Goal: Communication & Community: Answer question/provide support

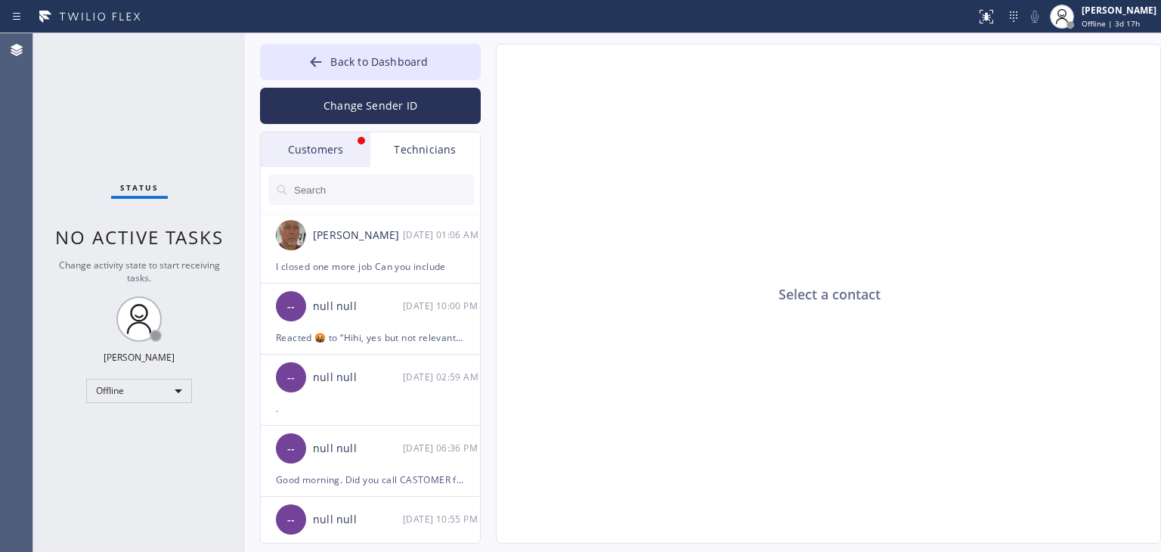
click at [319, 132] on div "Customers" at bounding box center [316, 149] width 110 height 35
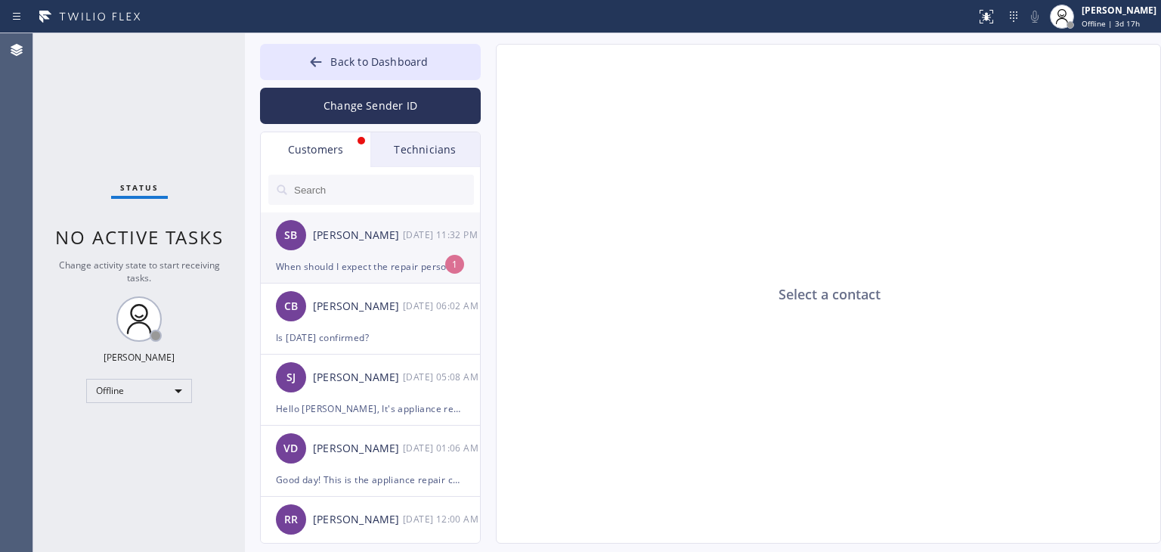
click at [382, 228] on div "[PERSON_NAME]" at bounding box center [358, 235] width 90 height 17
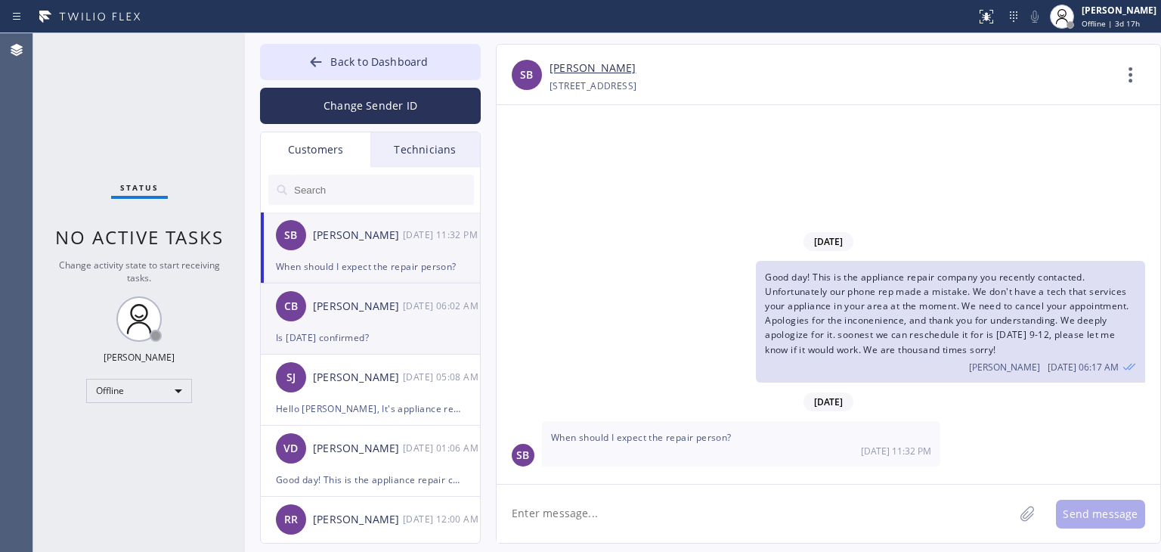
click at [366, 335] on div "Is [DATE] confirmed?" at bounding box center [370, 337] width 189 height 17
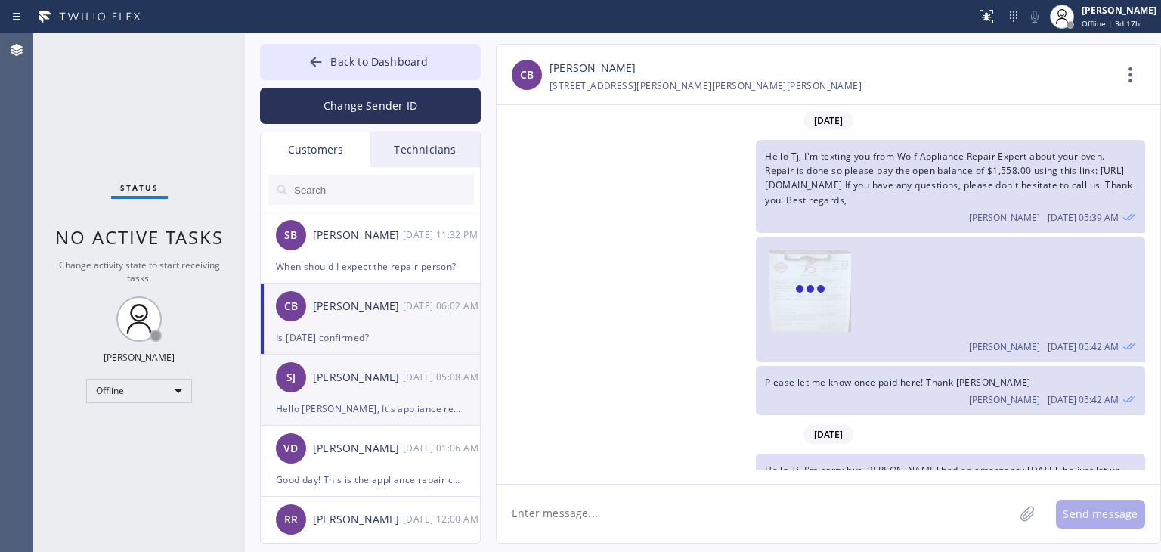
scroll to position [241, 0]
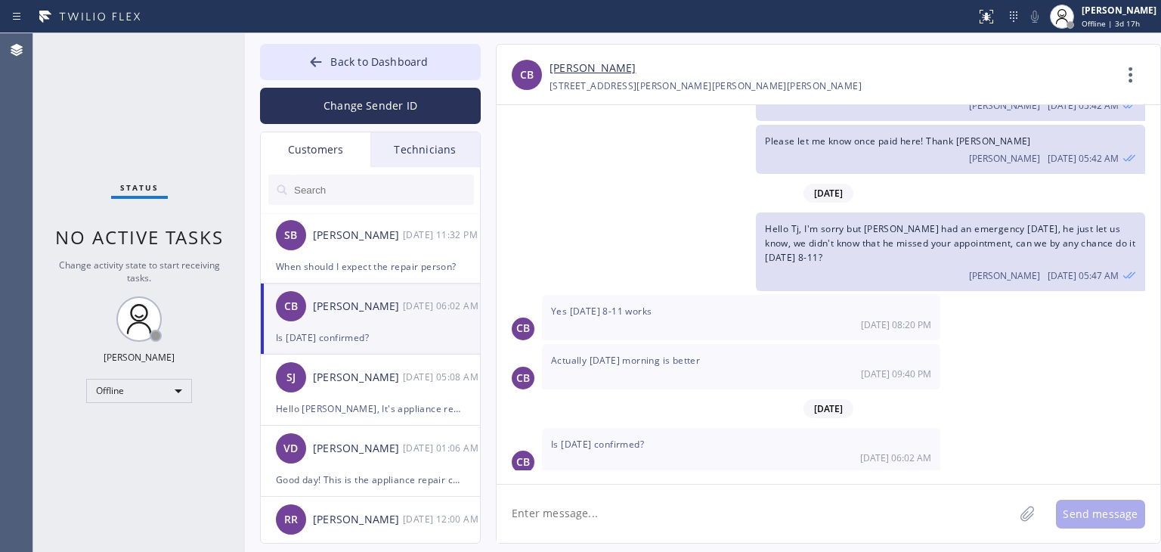
click at [674, 526] on textarea at bounding box center [754, 513] width 517 height 58
click at [865, 505] on textarea at bounding box center [754, 513] width 517 height 58
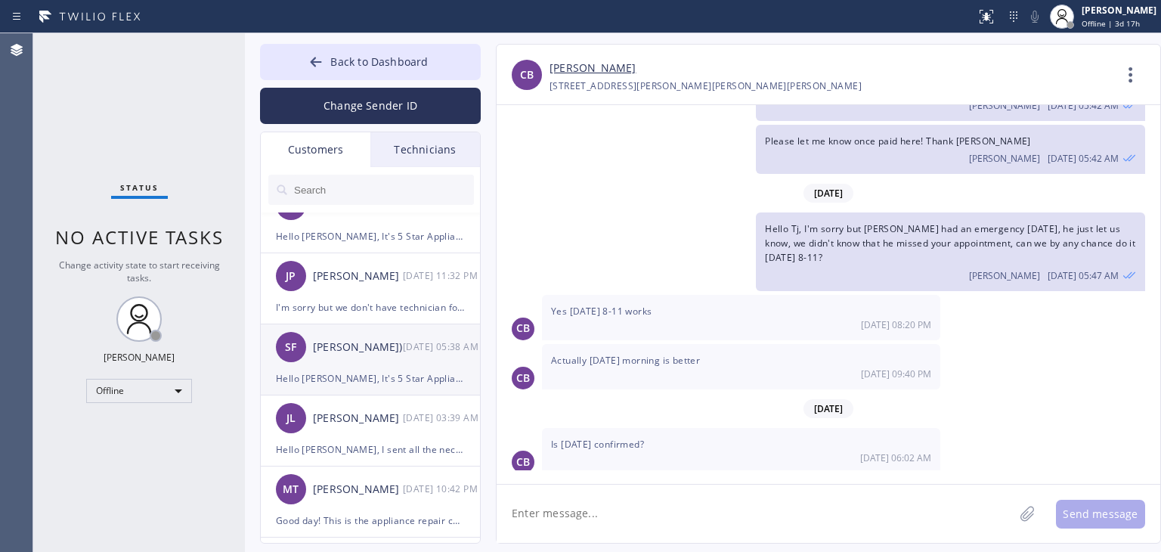
scroll to position [320, 0]
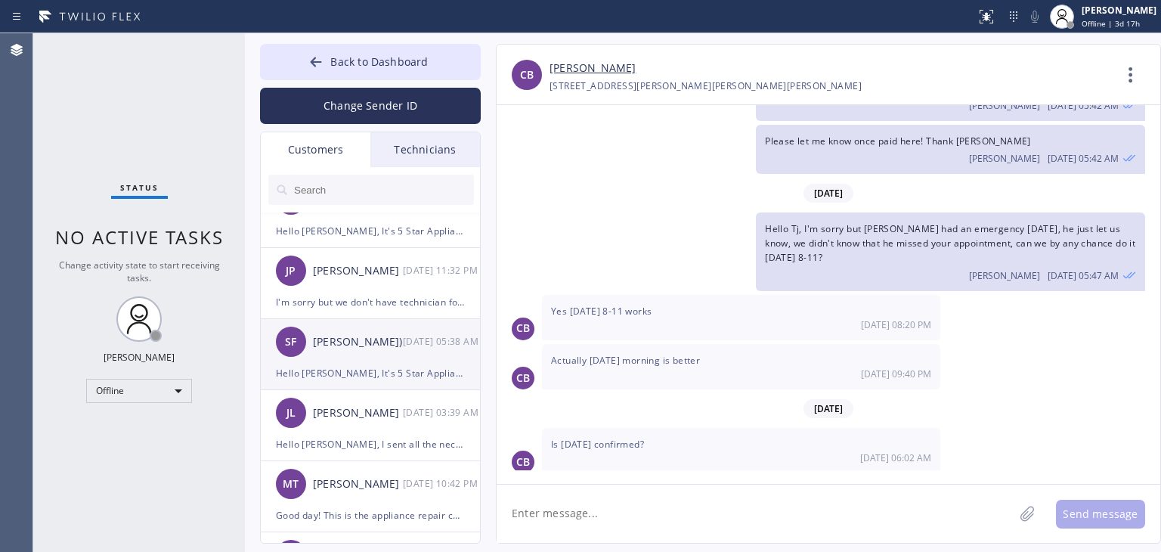
click at [418, 362] on div "SF Sasha Friend) 09/04 05:38 AM" at bounding box center [371, 341] width 221 height 45
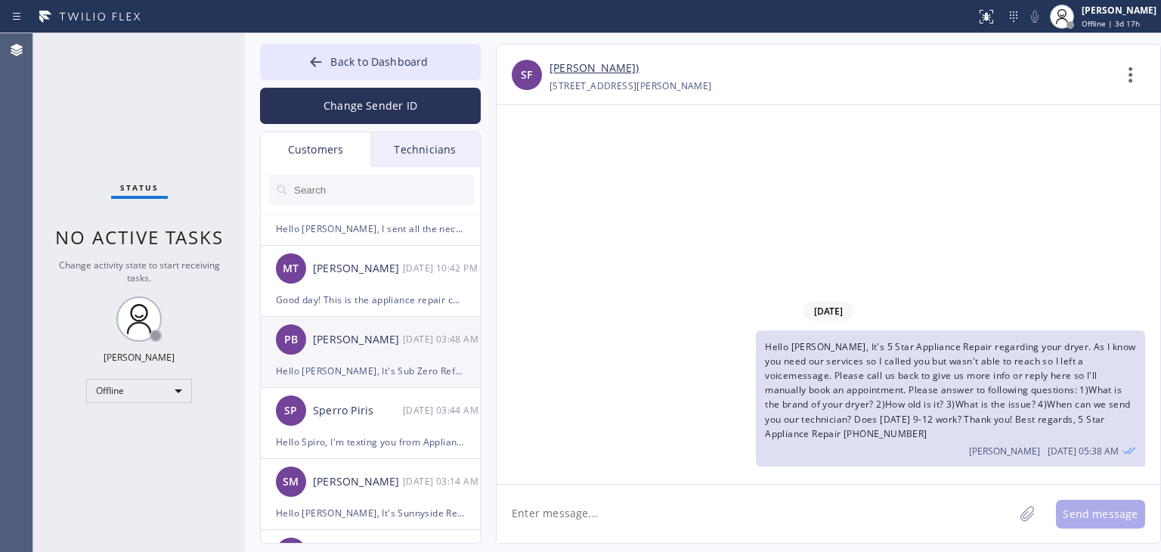
scroll to position [538, 0]
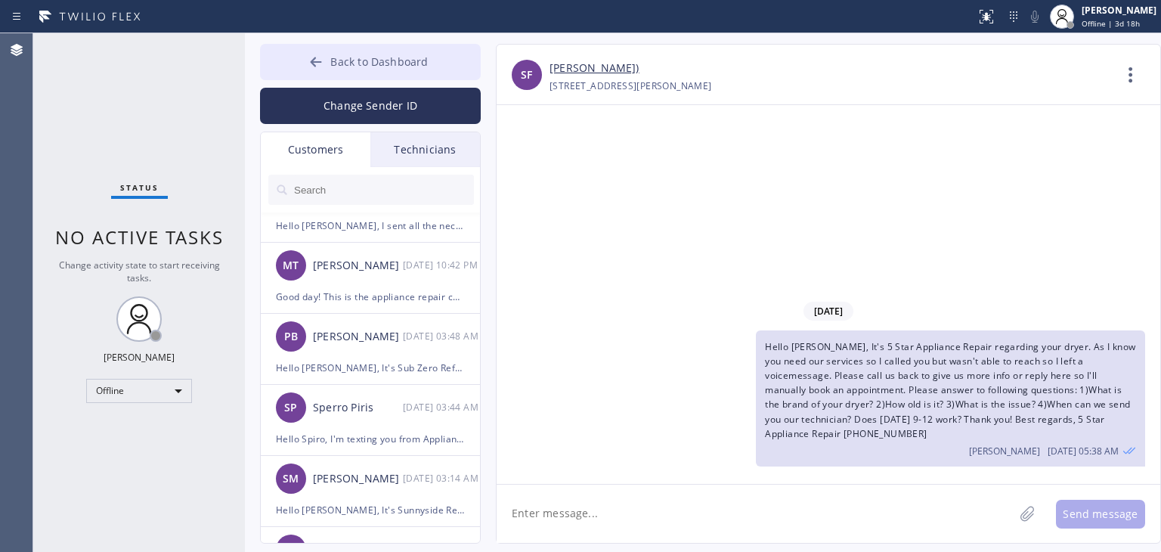
click at [420, 78] on button "Back to Dashboard" at bounding box center [370, 62] width 221 height 36
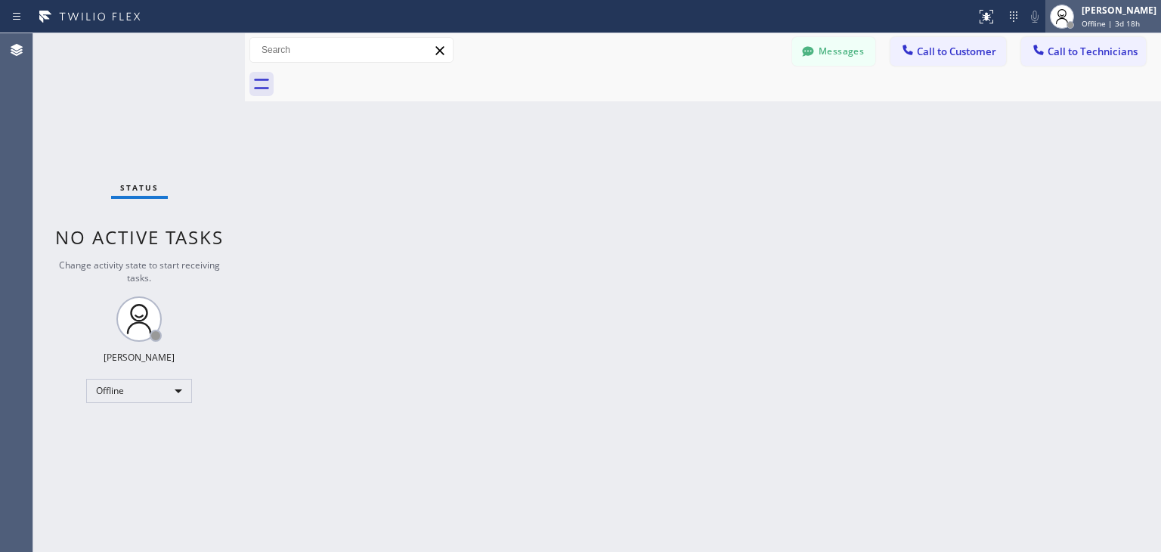
click at [1125, 19] on span "Offline | 3d 18h" at bounding box center [1110, 23] width 58 height 11
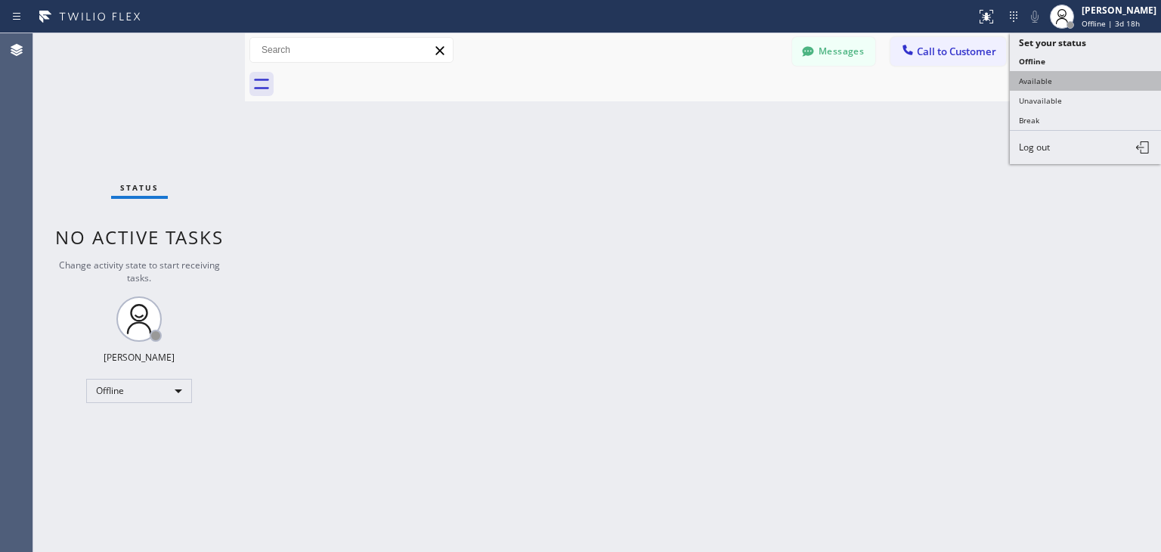
click at [1100, 76] on button "Available" at bounding box center [1084, 81] width 151 height 20
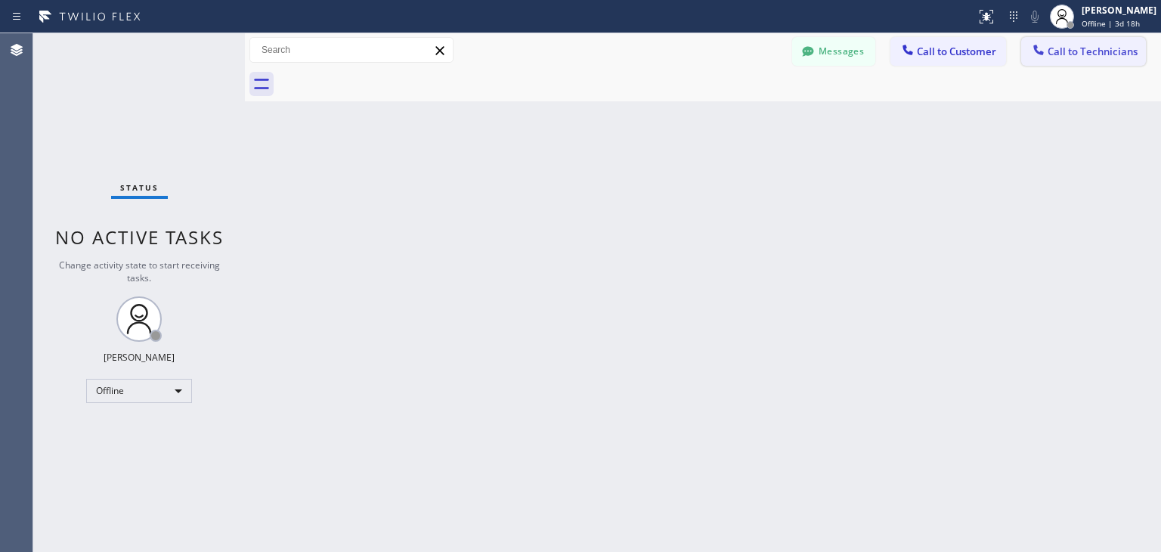
click at [1118, 49] on span "Call to Technicians" at bounding box center [1092, 52] width 90 height 14
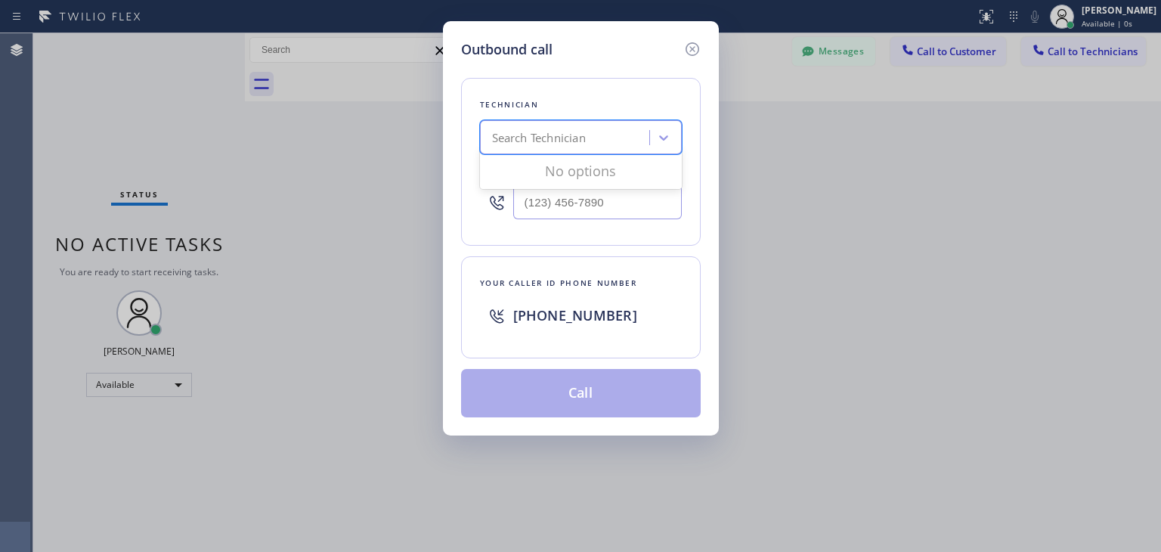
click at [609, 137] on div "Search Technician" at bounding box center [566, 138] width 165 height 26
type input "[PERSON_NAME]"
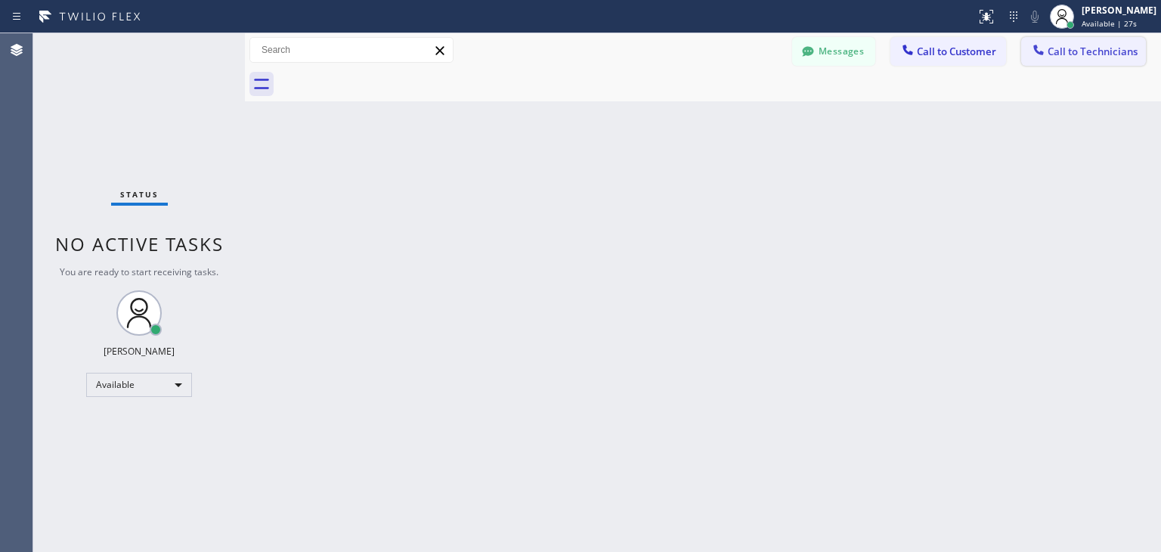
click at [1127, 46] on span "Call to Technicians" at bounding box center [1092, 52] width 90 height 14
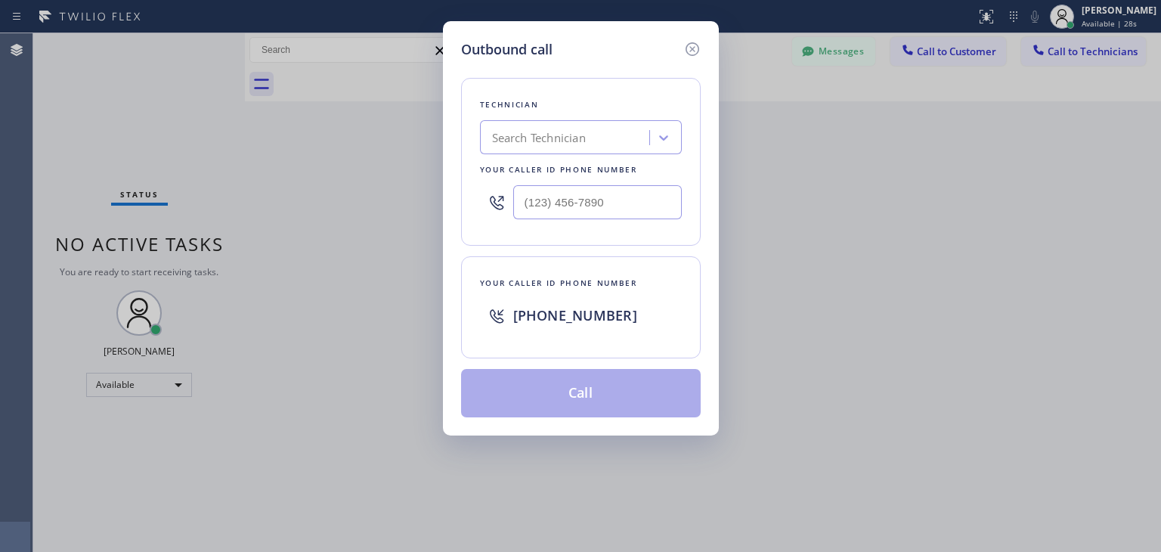
click at [614, 138] on div "Search Technician" at bounding box center [566, 138] width 165 height 26
type input "[PERSON_NAME]"
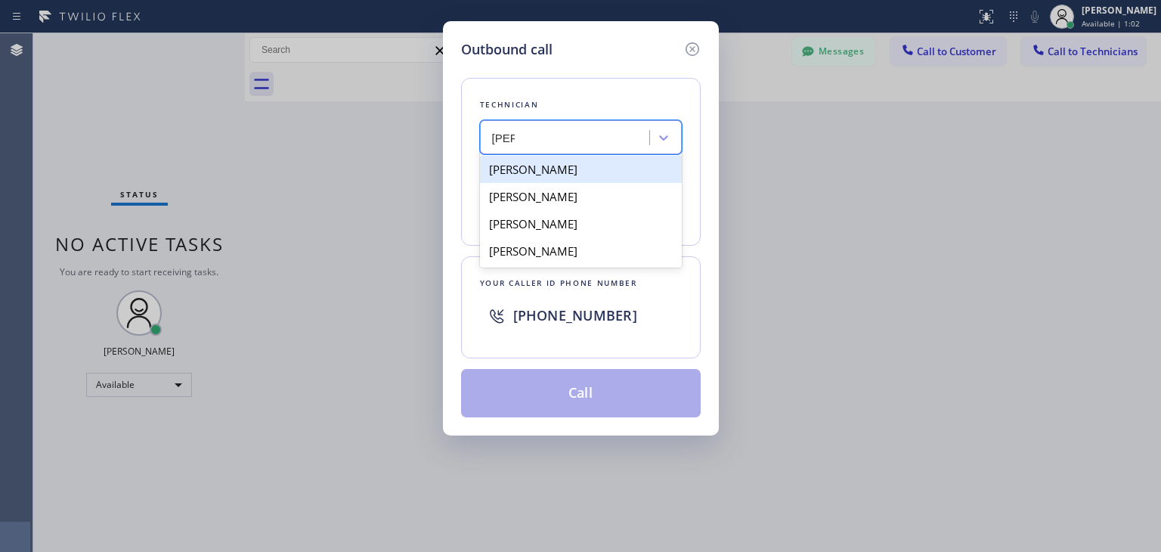
click at [641, 173] on div "[PERSON_NAME]" at bounding box center [581, 169] width 202 height 27
type input "[PHONE_NUMBER]"
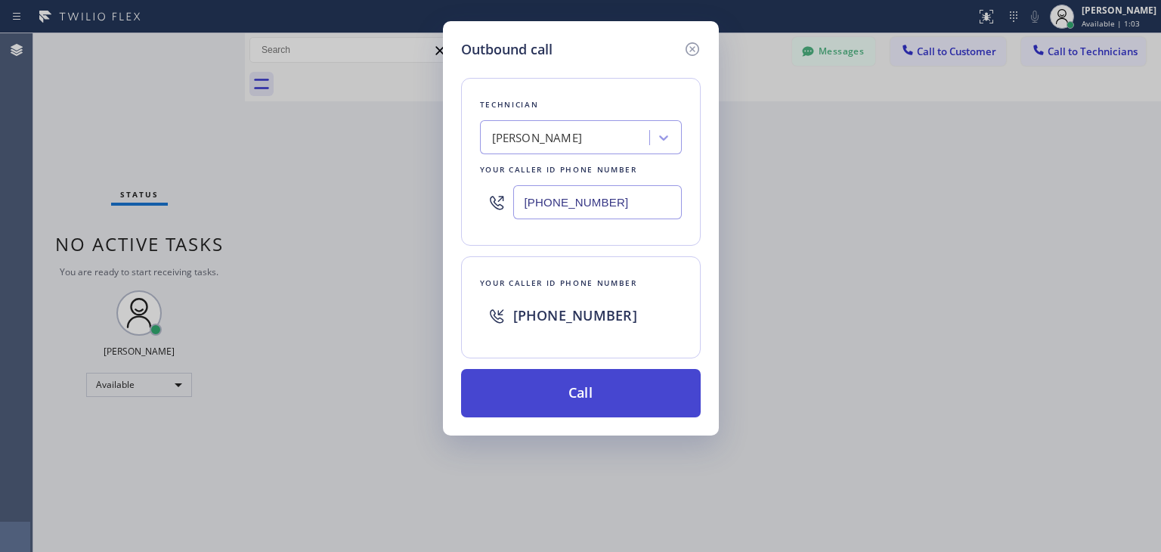
click at [624, 391] on button "Call" at bounding box center [581, 393] width 240 height 48
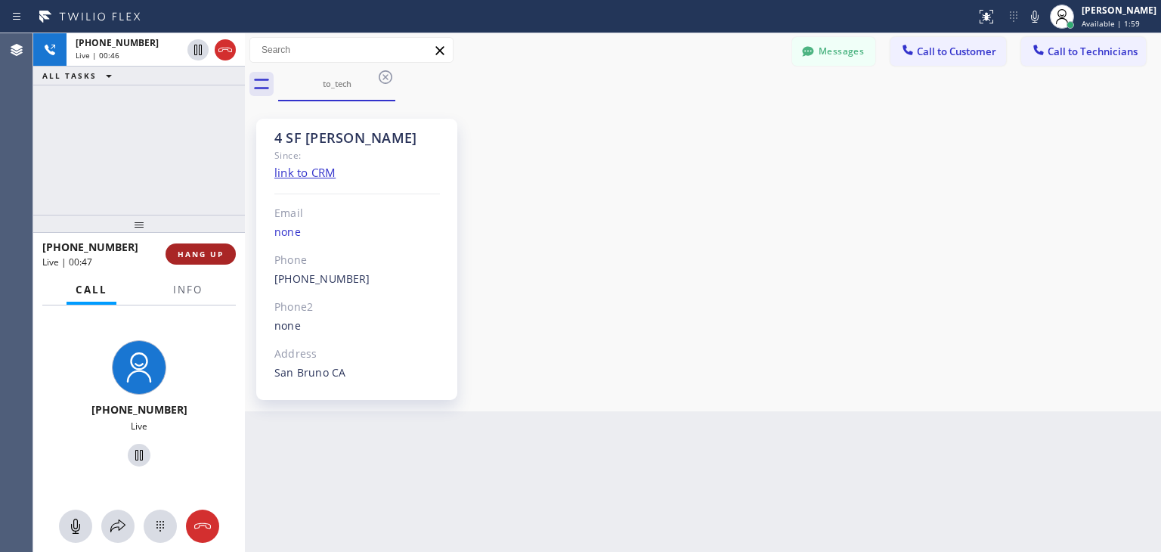
click at [206, 246] on button "HANG UP" at bounding box center [200, 253] width 70 height 21
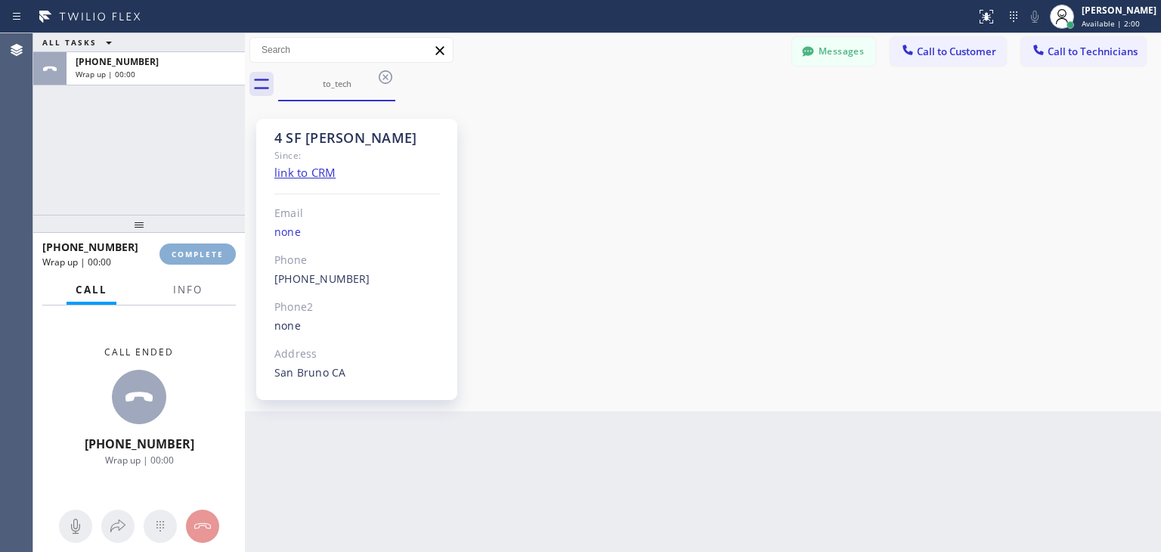
click at [206, 246] on button "COMPLETE" at bounding box center [197, 253] width 76 height 21
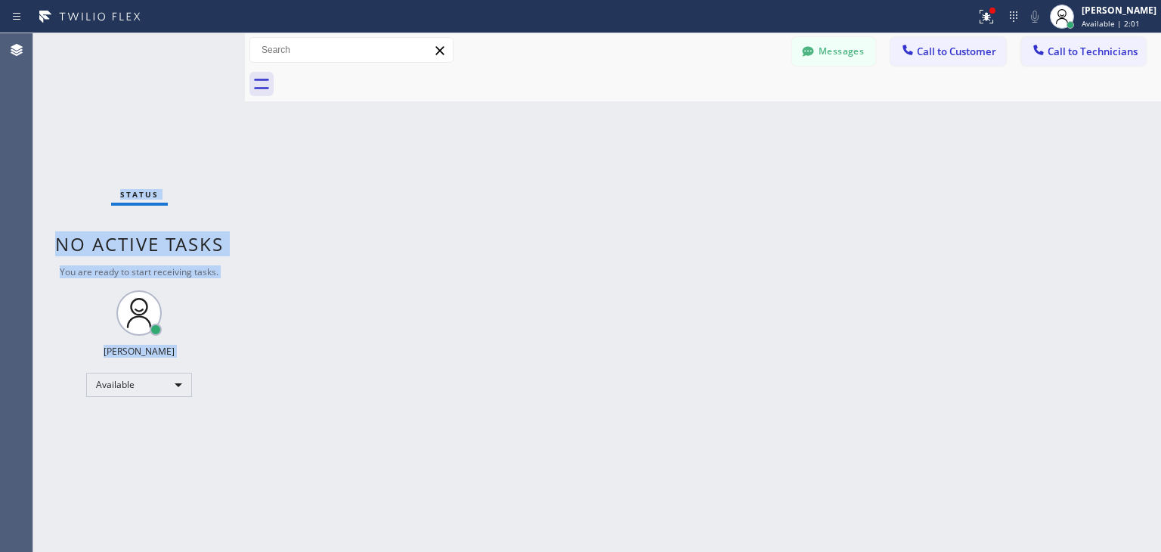
click at [206, 246] on span "No active tasks" at bounding box center [139, 243] width 168 height 25
drag, startPoint x: 206, startPoint y: 246, endPoint x: 665, endPoint y: 16, distance: 513.9
click at [665, 16] on div "Status report Issues detected These issues could affect your workflow. Please c…" at bounding box center [580, 276] width 1161 height 552
click at [842, 46] on button "Messages" at bounding box center [833, 51] width 83 height 29
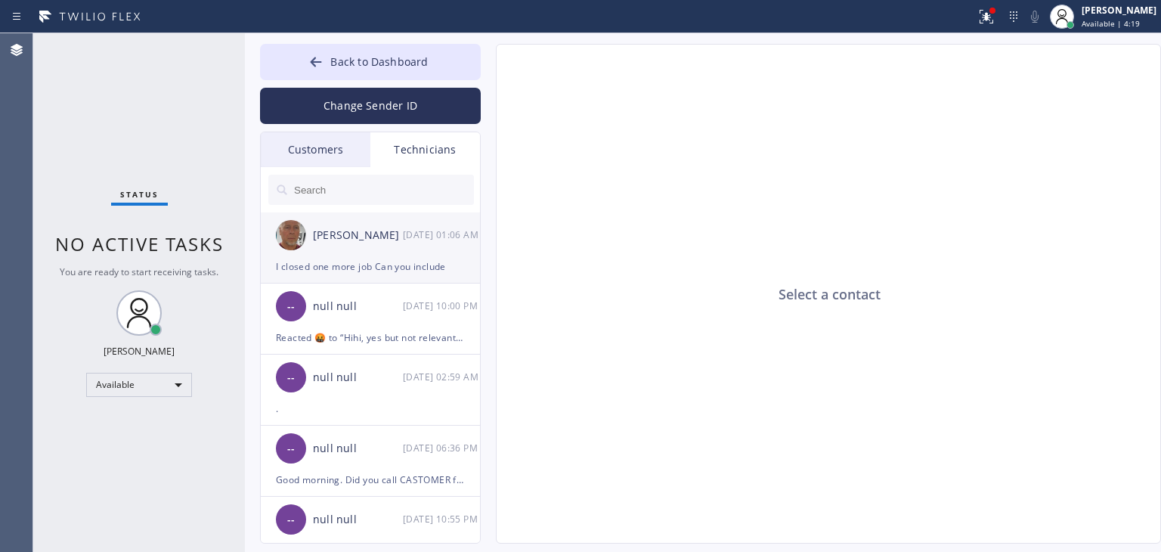
click at [357, 263] on div "I closed one more job Can you include" at bounding box center [370, 266] width 189 height 17
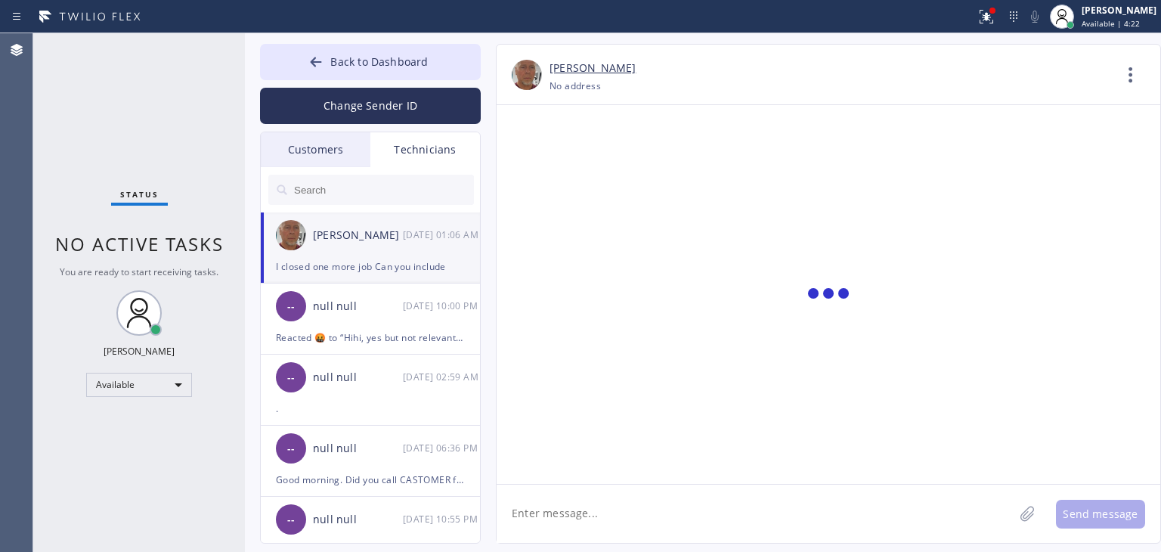
click at [774, 527] on textarea at bounding box center [754, 513] width 517 height 58
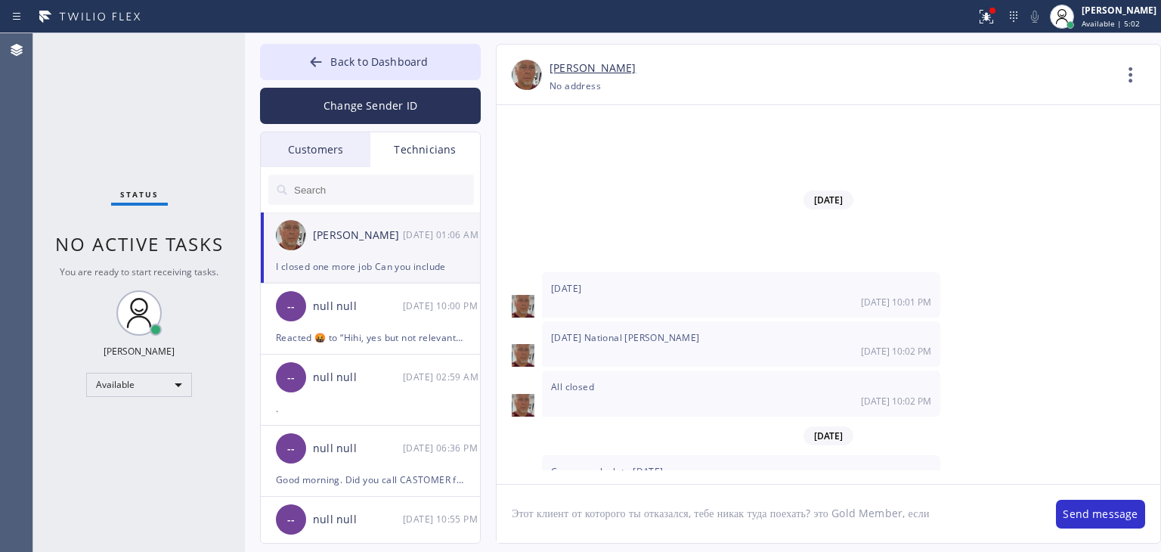
click at [969, 515] on textarea "Этот клиент от которого ты отказался, тебе никак туда поехать? это Gold Member,…" at bounding box center [768, 513] width 544 height 58
type textarea "Этот клиент от которого ты отказался, тебе никак туда поехать? это Gold Member,…"
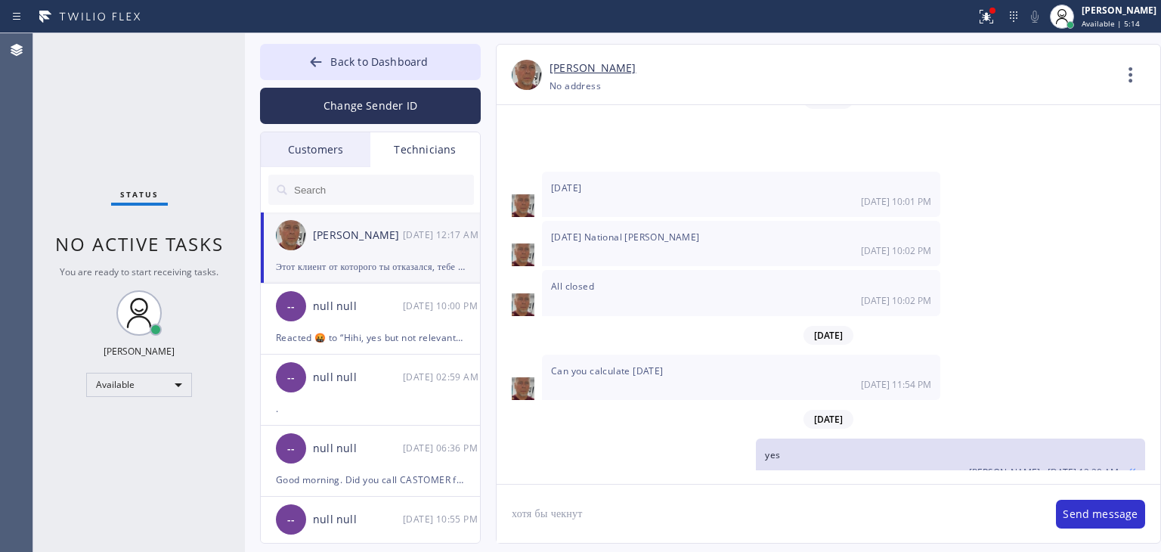
type textarea "хотя бы чекнуть"
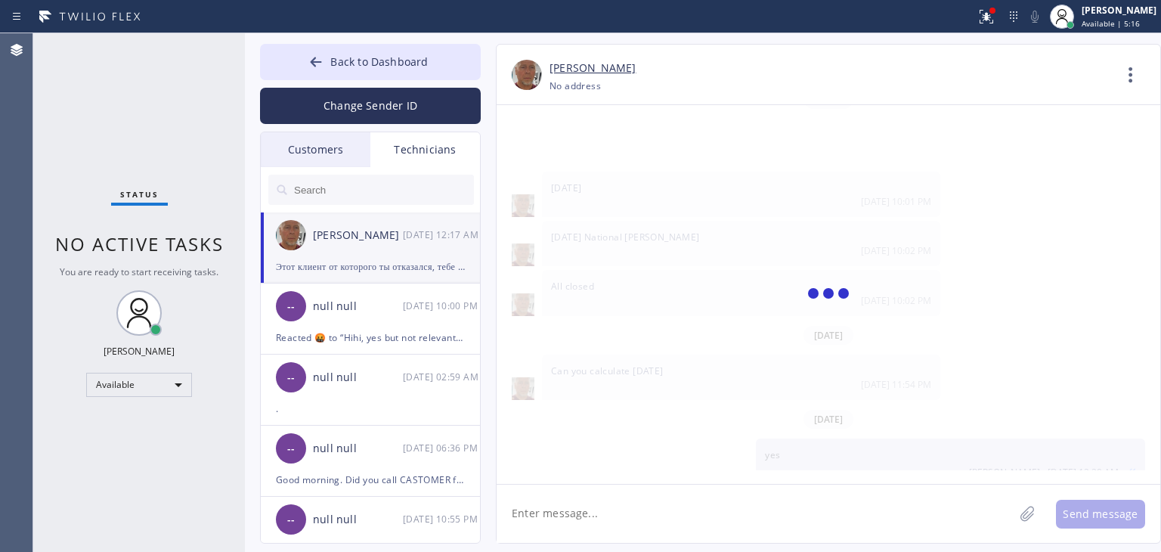
click at [935, 514] on textarea at bounding box center [754, 513] width 517 height 58
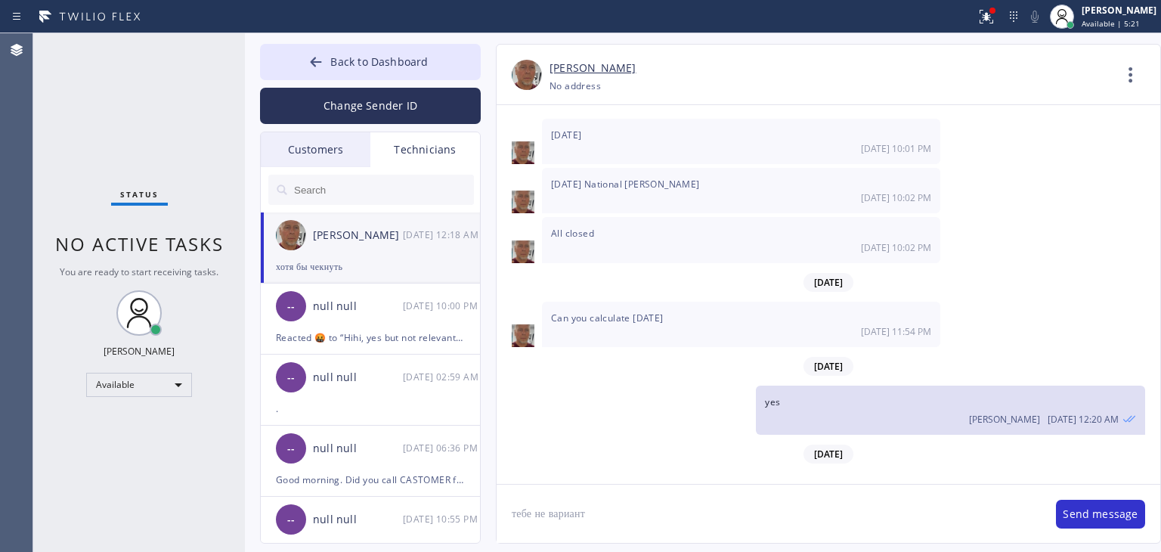
type textarea "тебе не вариант?"
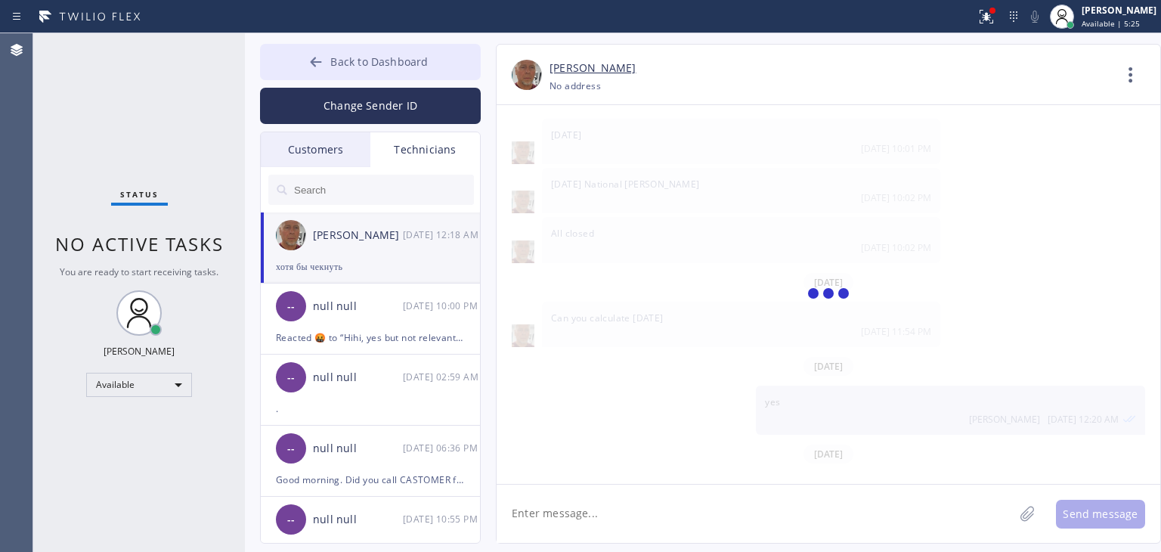
scroll to position [15773, 0]
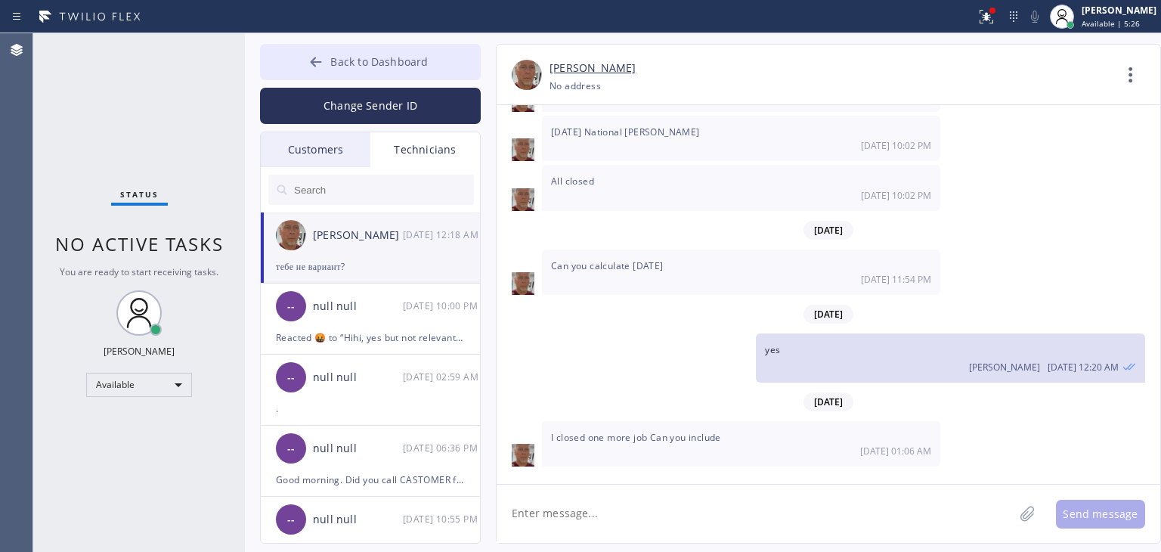
click at [437, 53] on button "Back to Dashboard" at bounding box center [370, 62] width 221 height 36
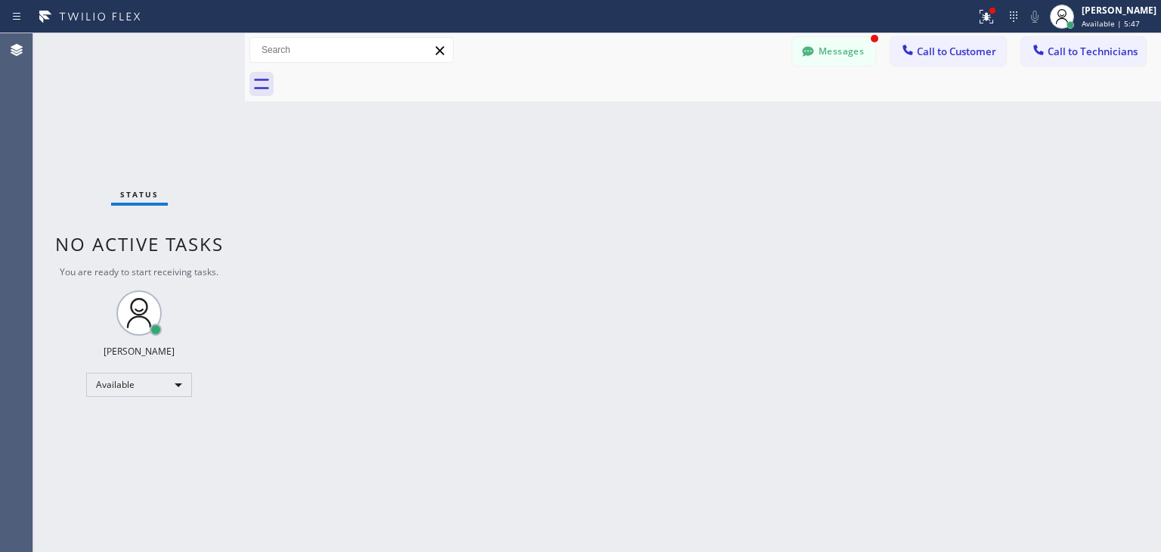
scroll to position [15821, 0]
click at [861, 51] on button "Messages" at bounding box center [833, 51] width 83 height 29
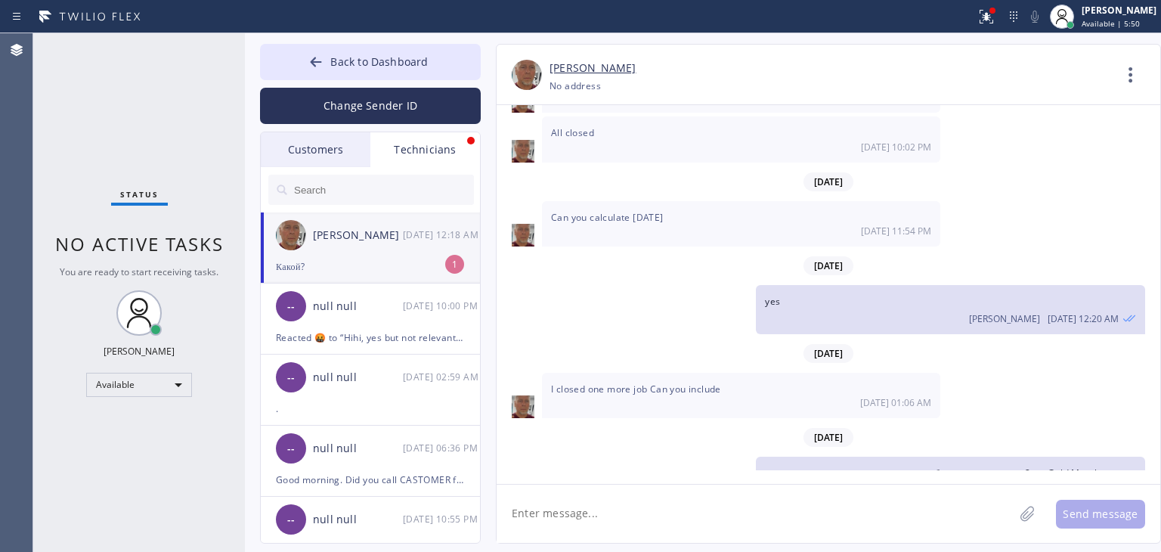
click at [749, 509] on textarea at bounding box center [754, 513] width 517 height 58
type textarea "Zline"
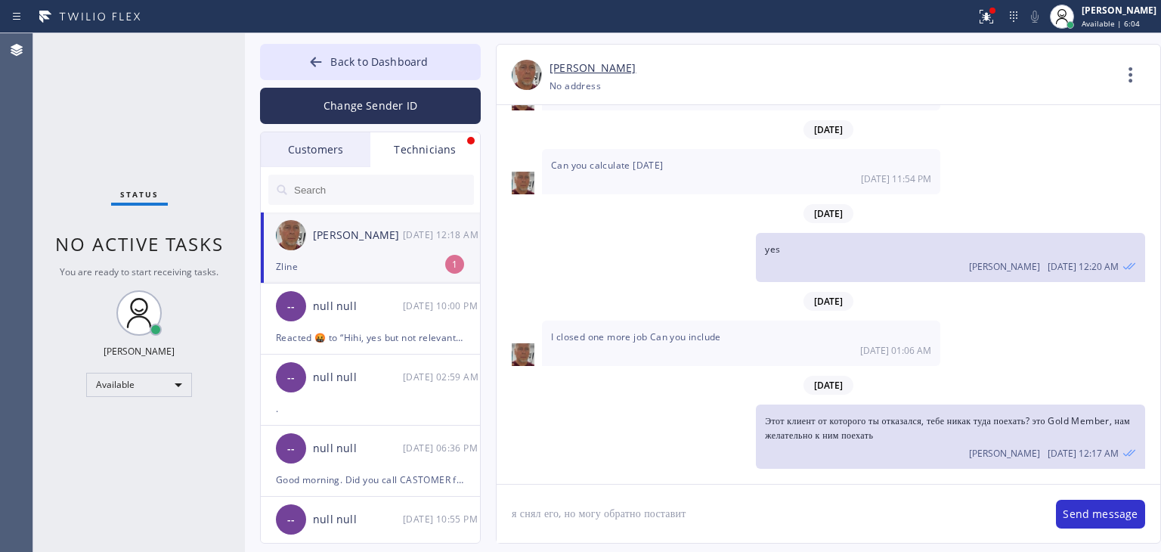
type textarea "я снял его, но могу обратно поставить"
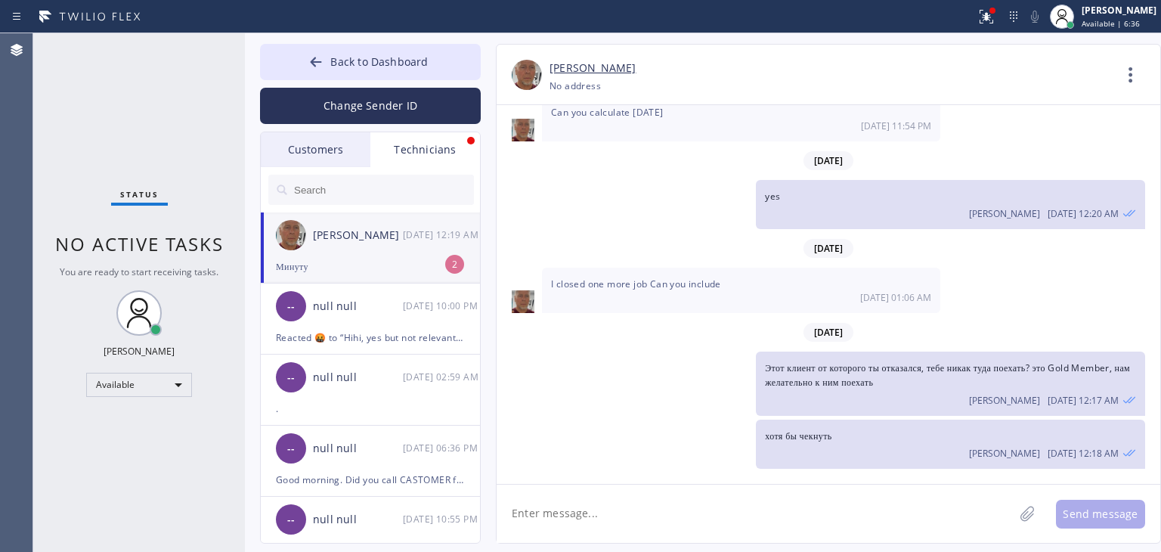
scroll to position [15974, 0]
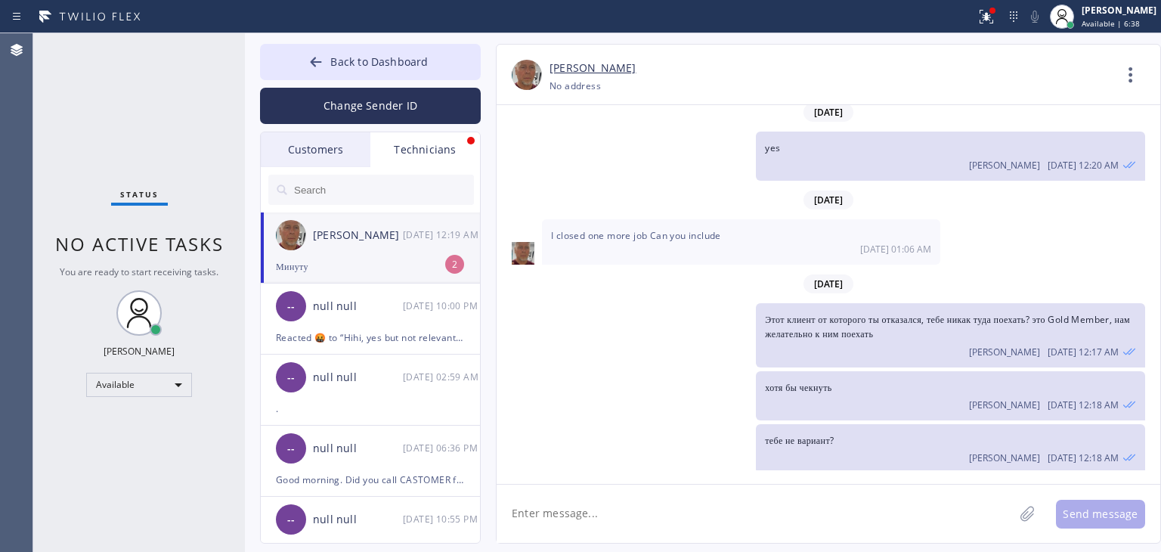
click at [403, 246] on div "[PERSON_NAME] [DATE] 12:19 AM" at bounding box center [371, 234] width 221 height 45
click at [440, 63] on button "Back to Dashboard" at bounding box center [370, 62] width 221 height 36
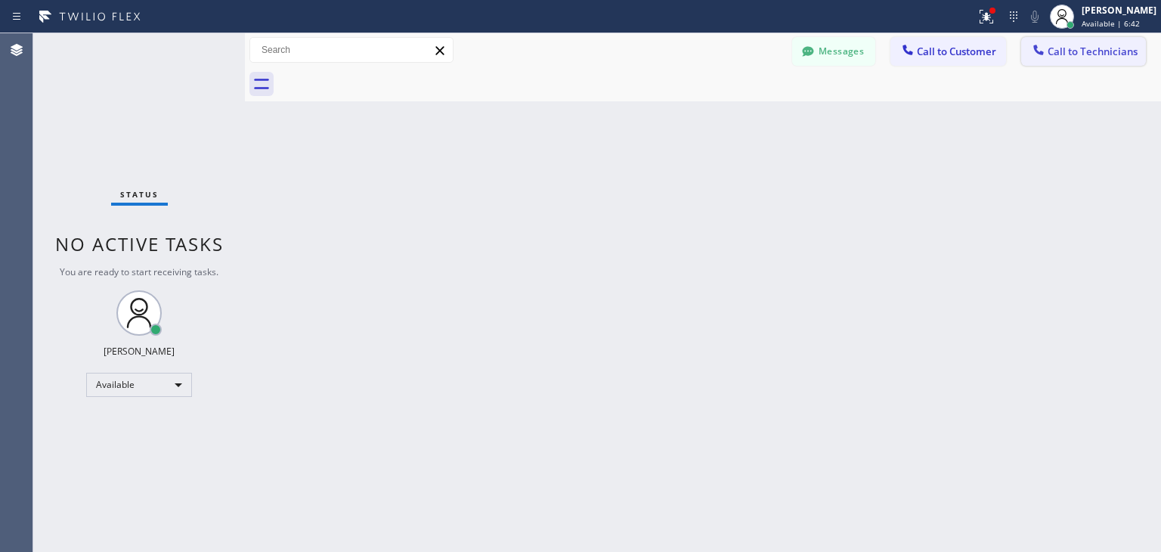
click at [1102, 48] on span "Call to Technicians" at bounding box center [1092, 52] width 90 height 14
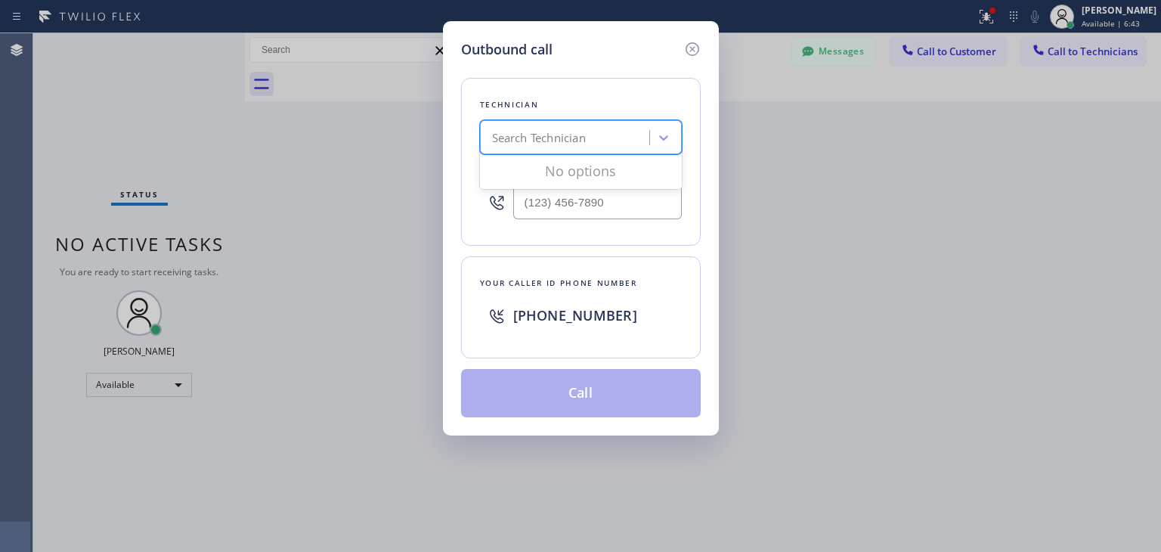
click at [599, 131] on div "Search Technician" at bounding box center [566, 138] width 165 height 26
type input "ф"
type input "[PERSON_NAME]"
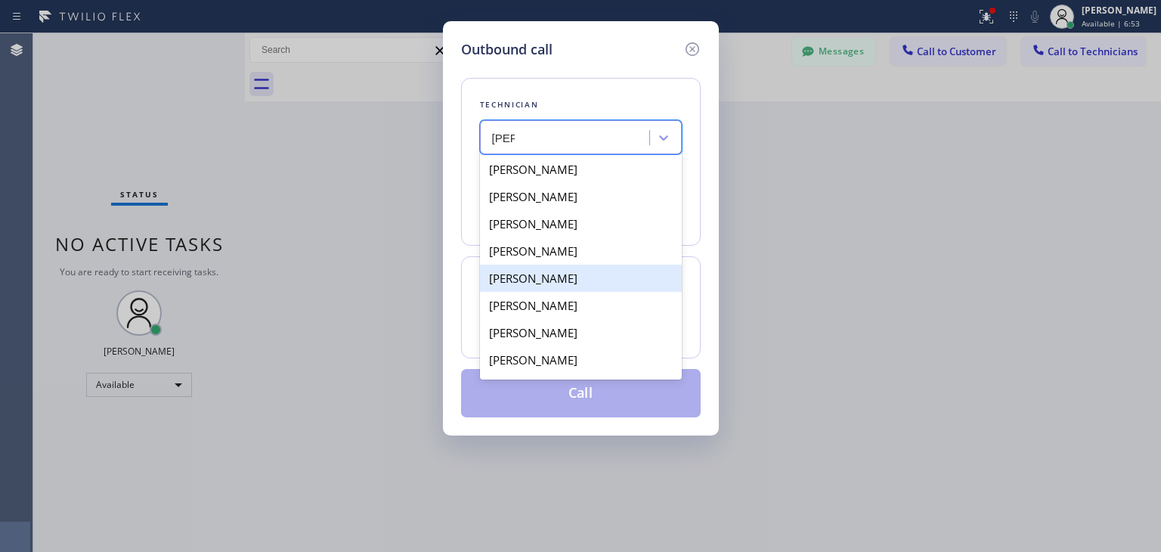
scroll to position [24, 0]
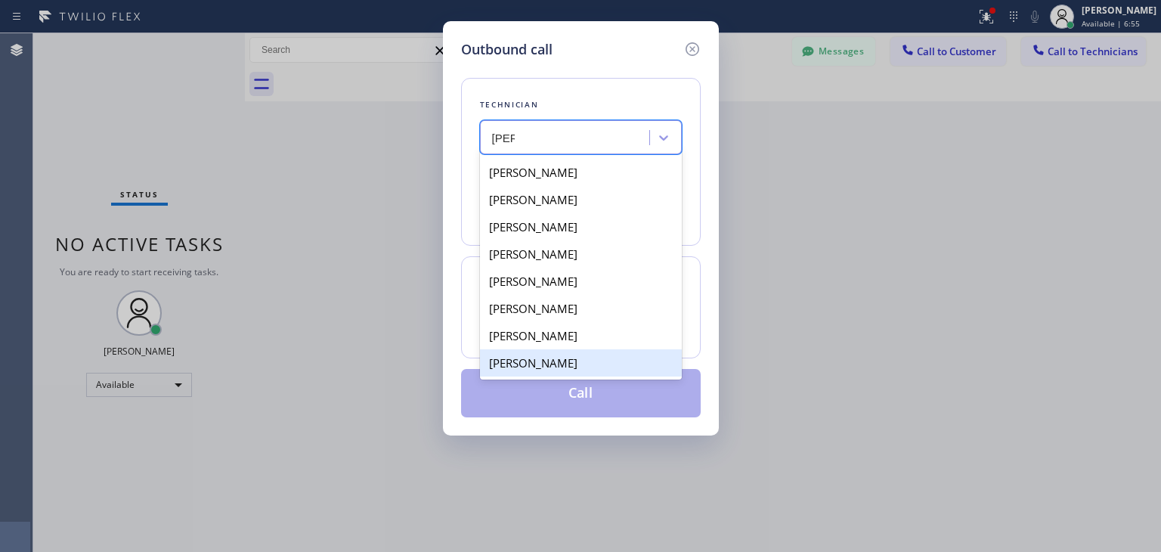
click at [628, 357] on div "[PERSON_NAME]" at bounding box center [581, 362] width 202 height 27
type input "[PHONE_NUMBER]"
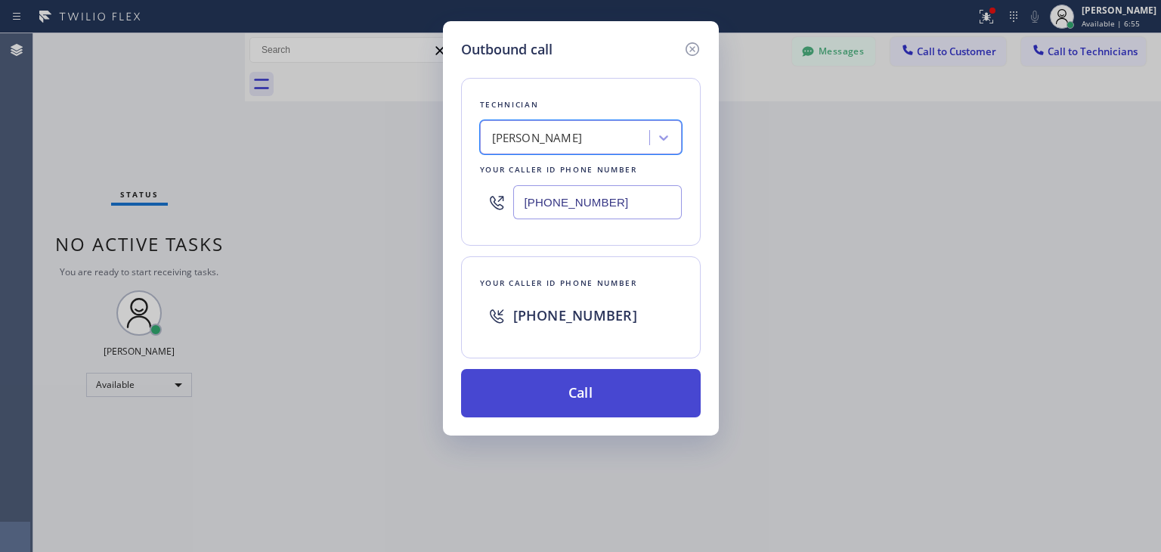
click at [613, 382] on button "Call" at bounding box center [581, 393] width 240 height 48
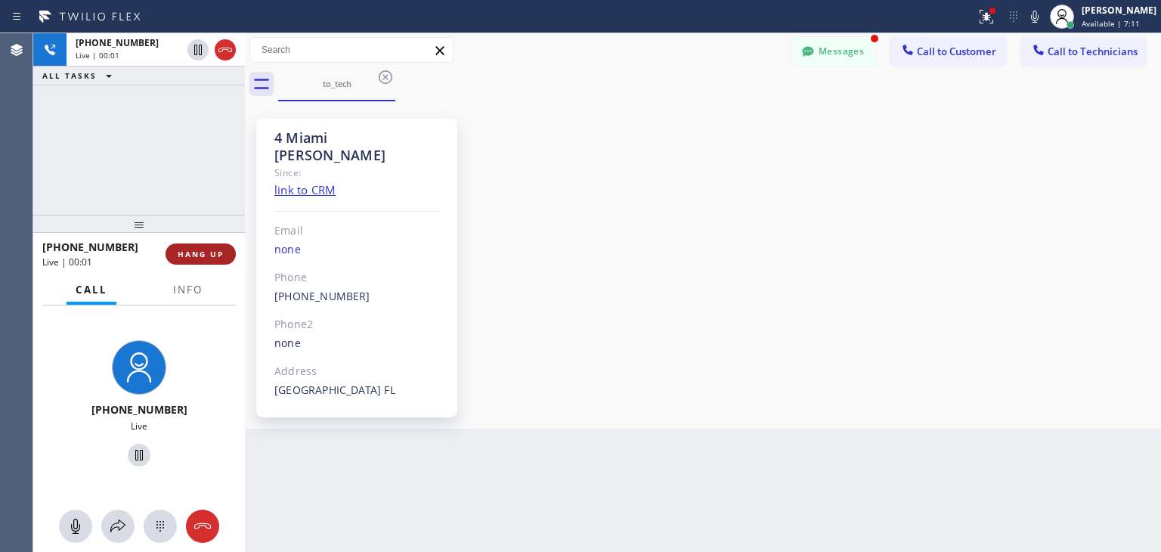
click at [222, 246] on button "HANG UP" at bounding box center [200, 253] width 70 height 21
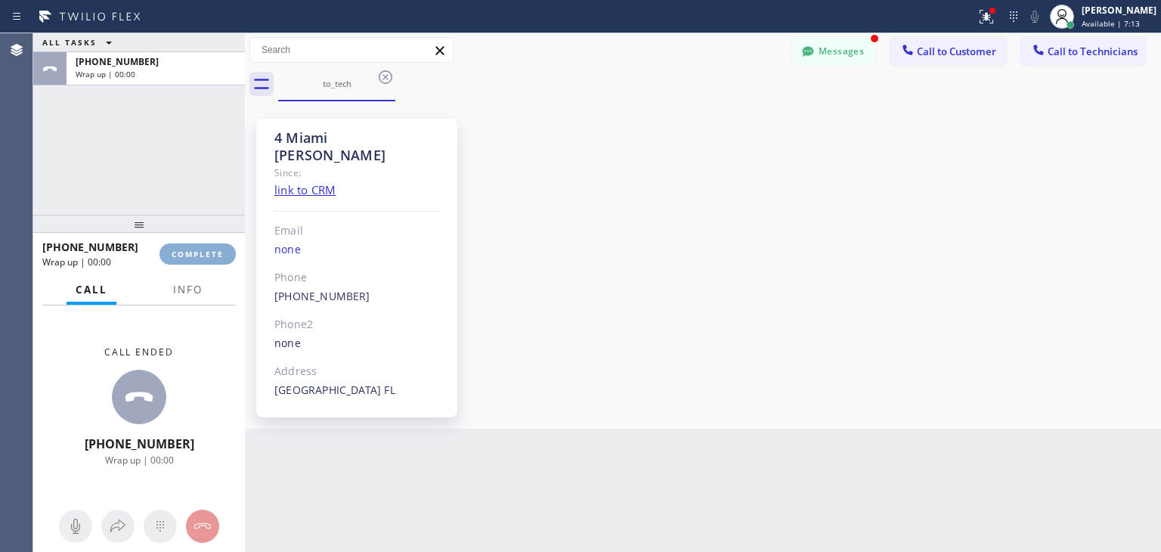
click at [222, 246] on button "COMPLETE" at bounding box center [197, 253] width 76 height 21
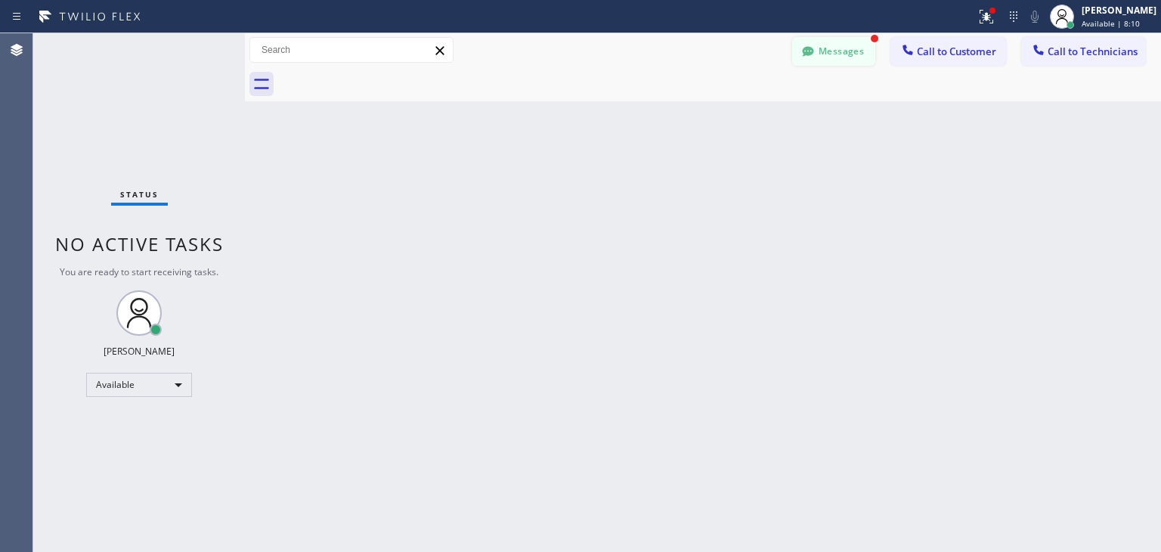
click at [843, 47] on button "Messages" at bounding box center [833, 51] width 83 height 29
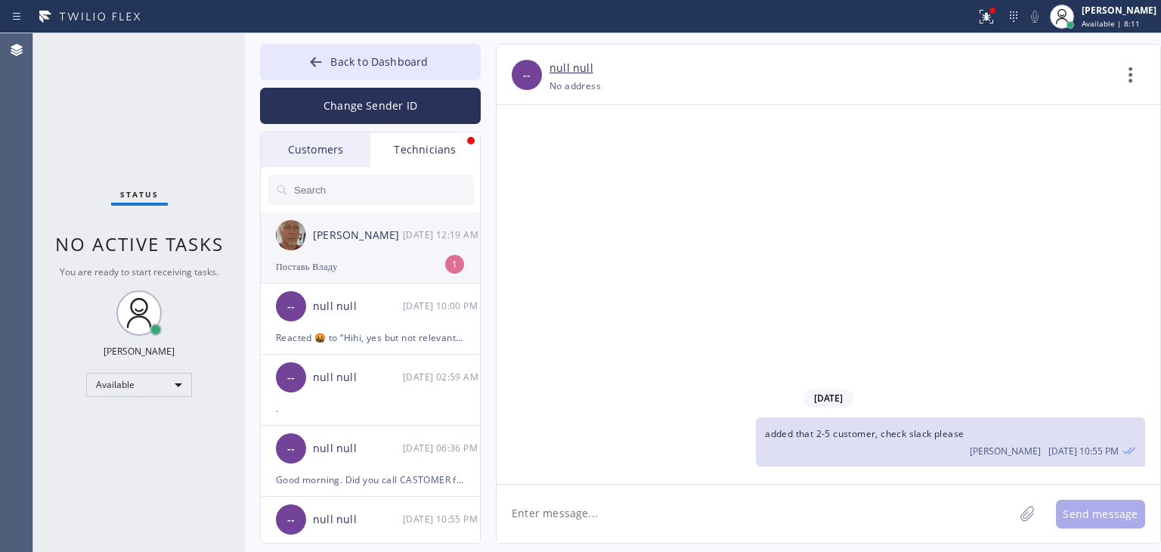
click at [379, 240] on div "[PERSON_NAME]" at bounding box center [358, 235] width 90 height 17
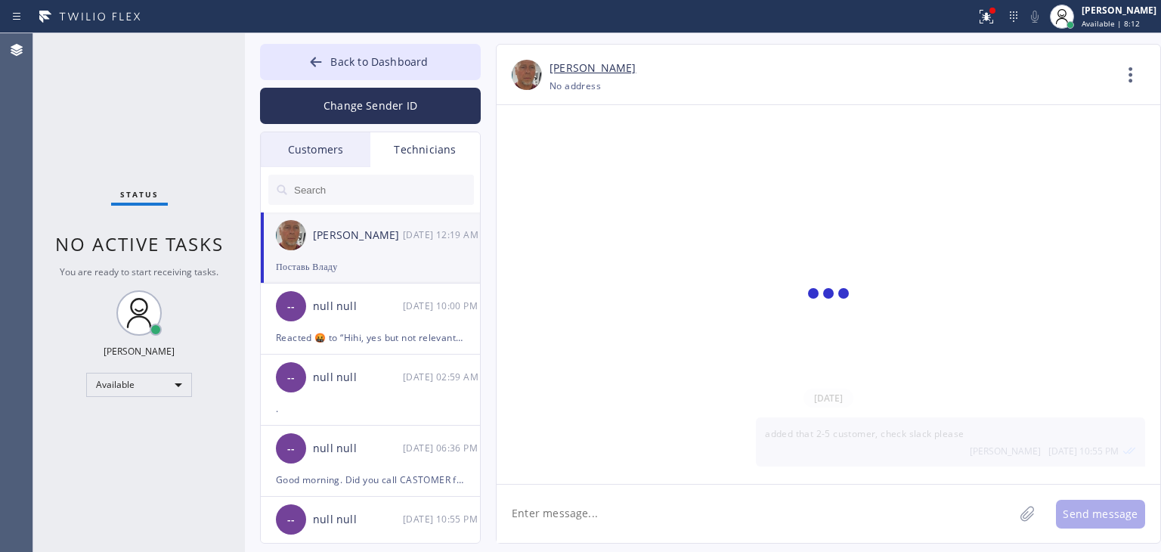
click at [709, 512] on textarea at bounding box center [754, 513] width 517 height 58
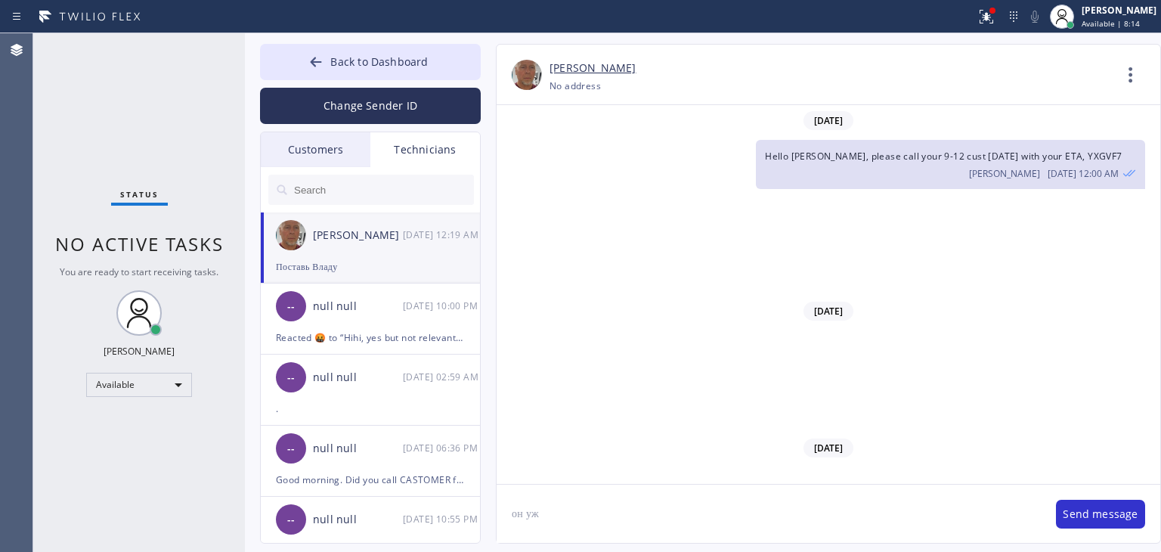
scroll to position [16024, 0]
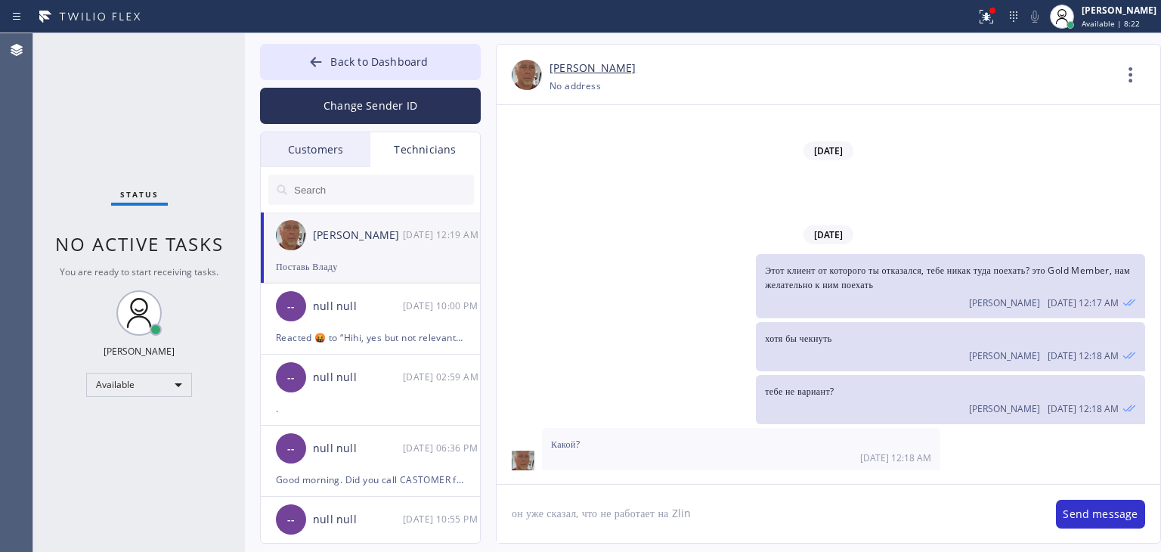
type textarea "он уже сказал, что не работает на Zline"
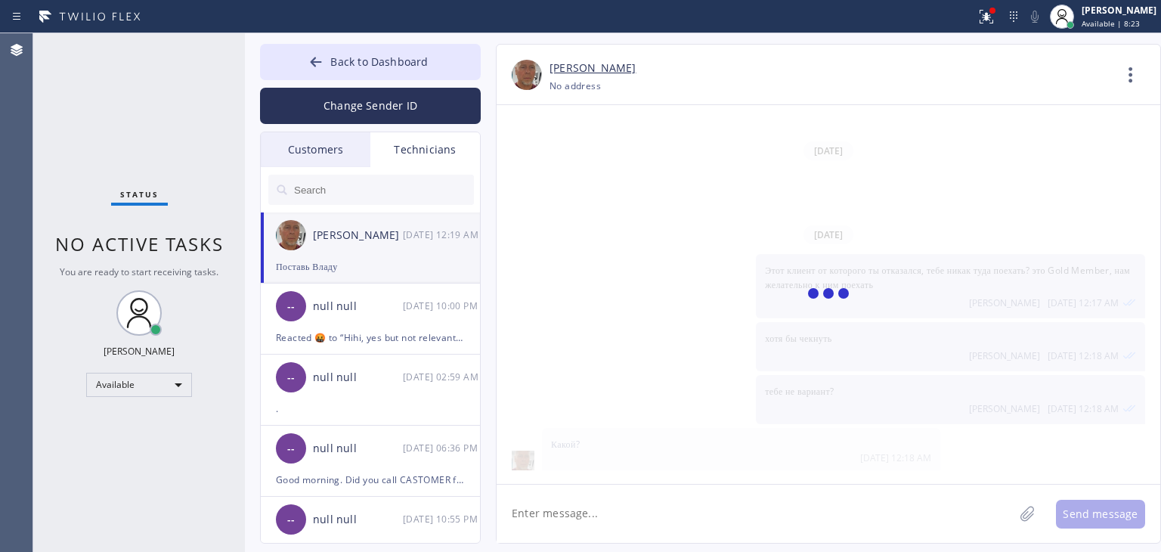
type textarea "т"
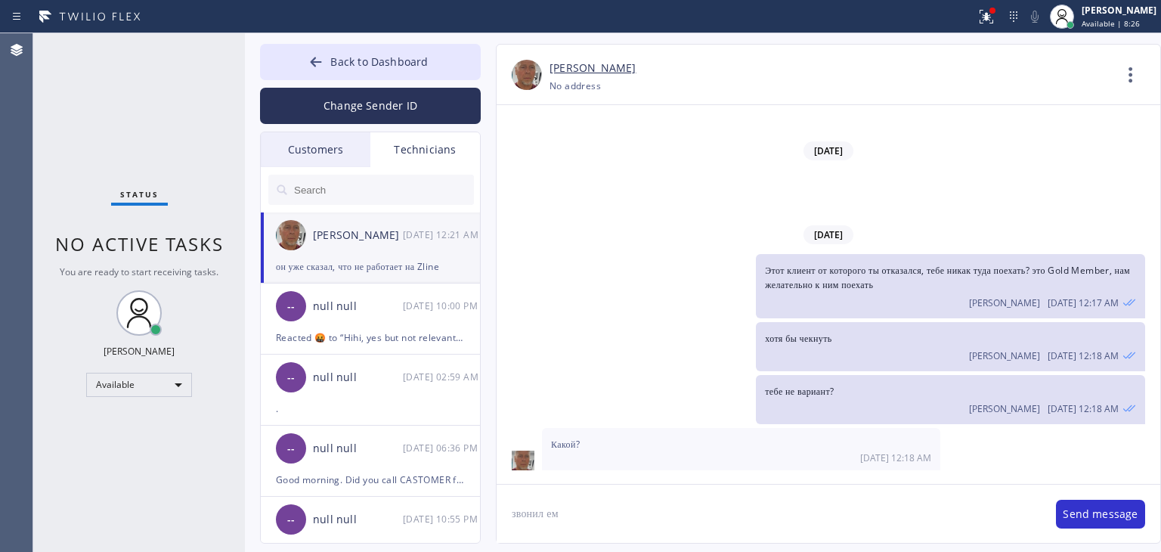
scroll to position [16075, 0]
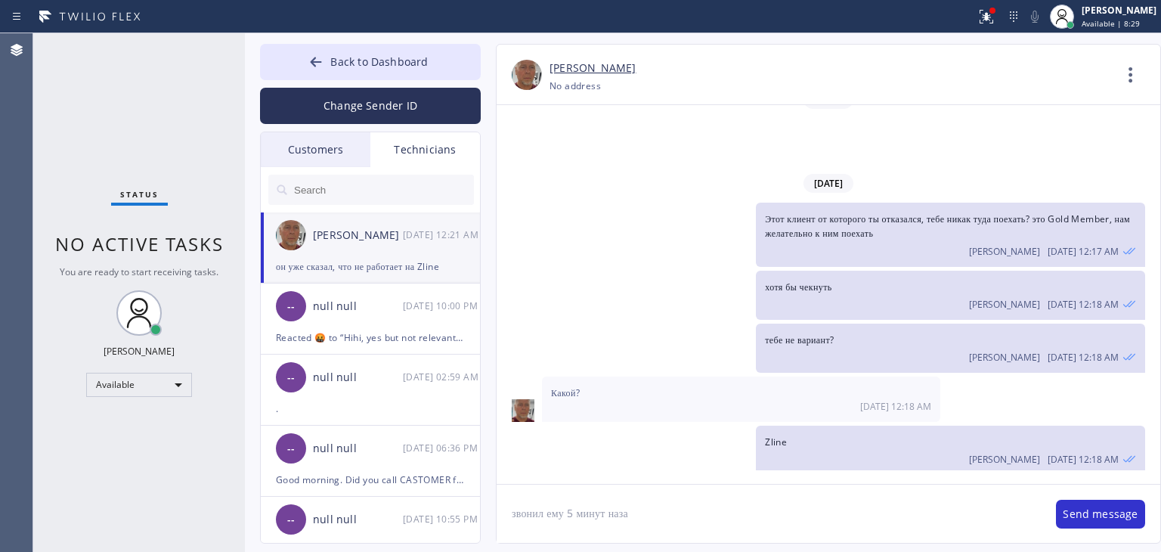
type textarea "звонил ему 5 минут назад"
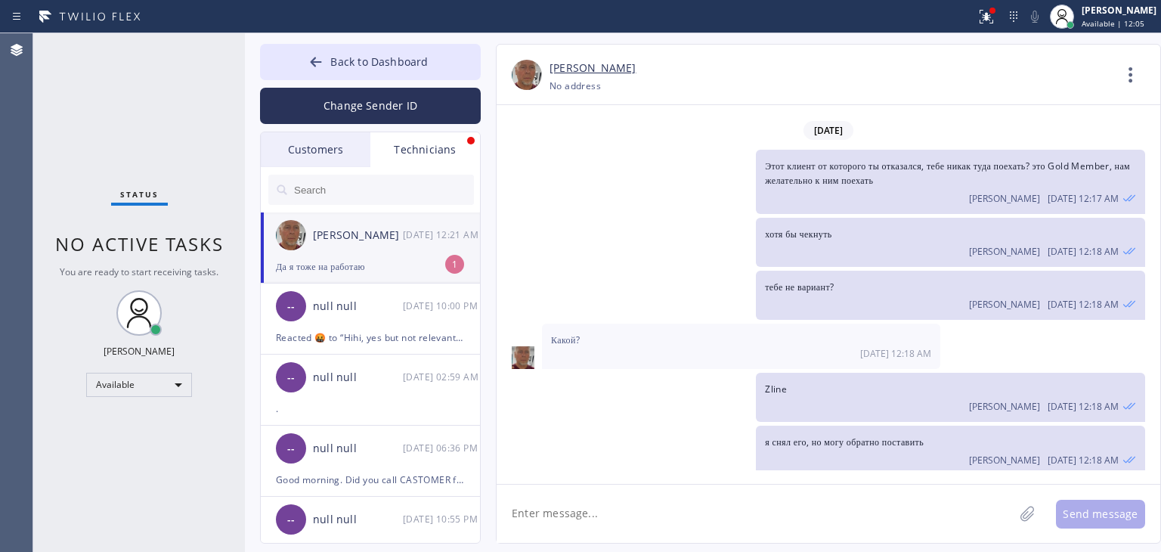
scroll to position [16176, 0]
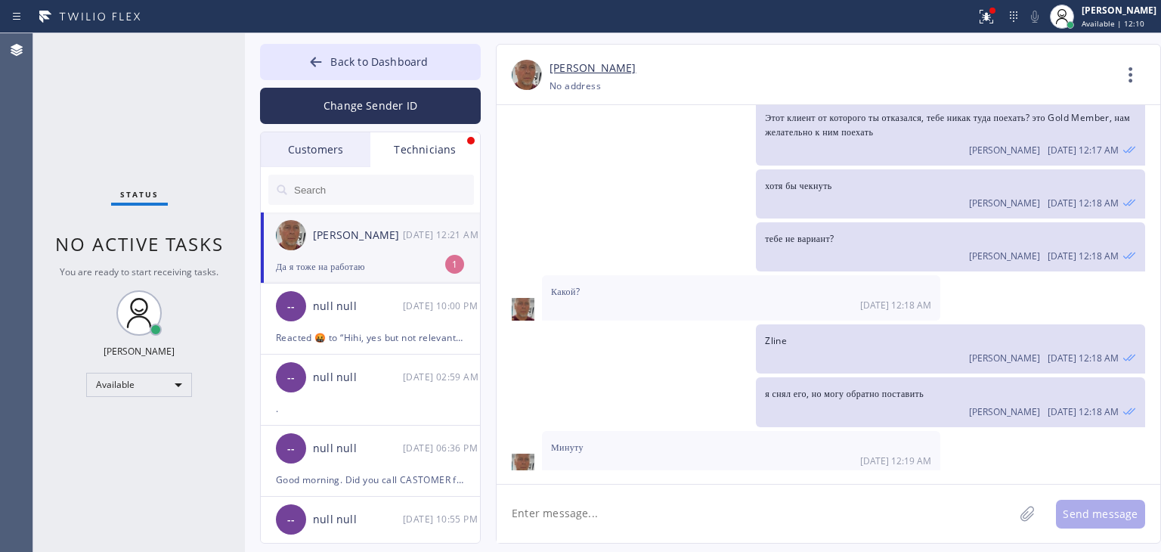
click at [407, 237] on div "[DATE] 12:21 AM" at bounding box center [442, 234] width 79 height 17
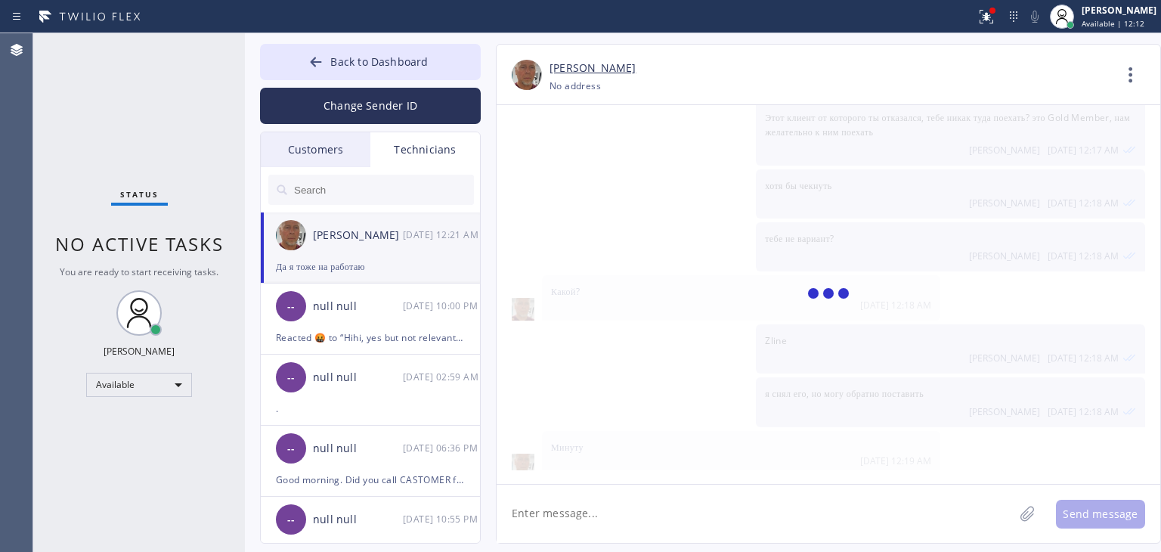
click at [737, 512] on textarea at bounding box center [754, 513] width 517 height 58
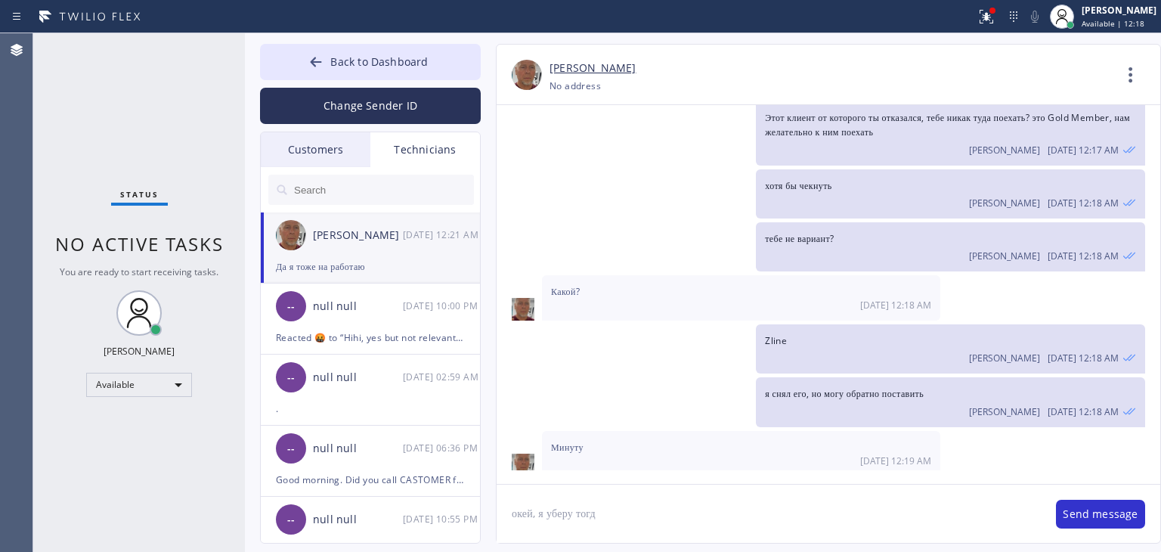
type textarea "окей, я уберу тогда"
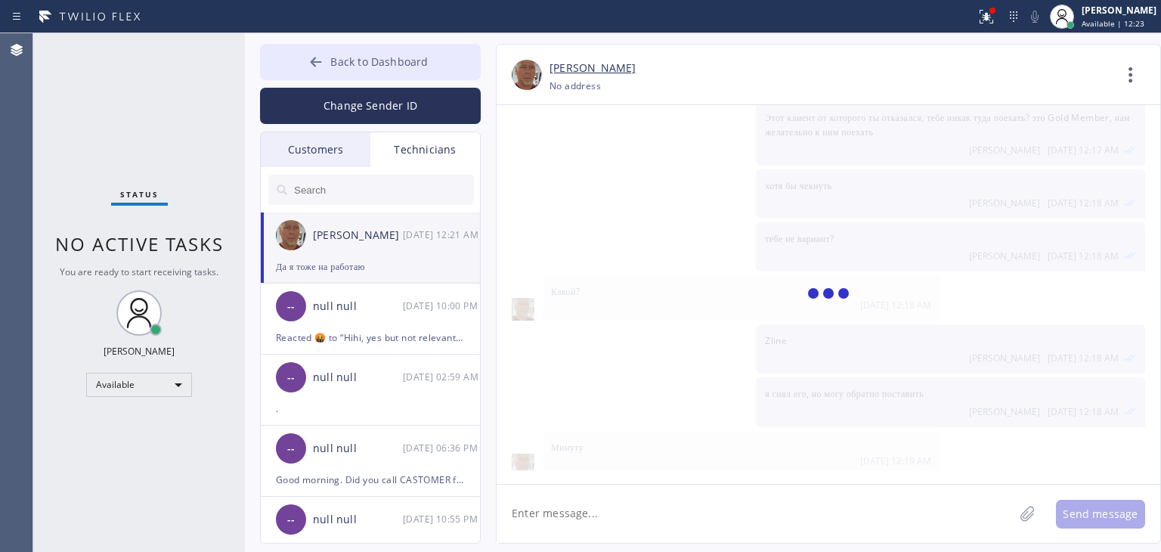
scroll to position [16229, 0]
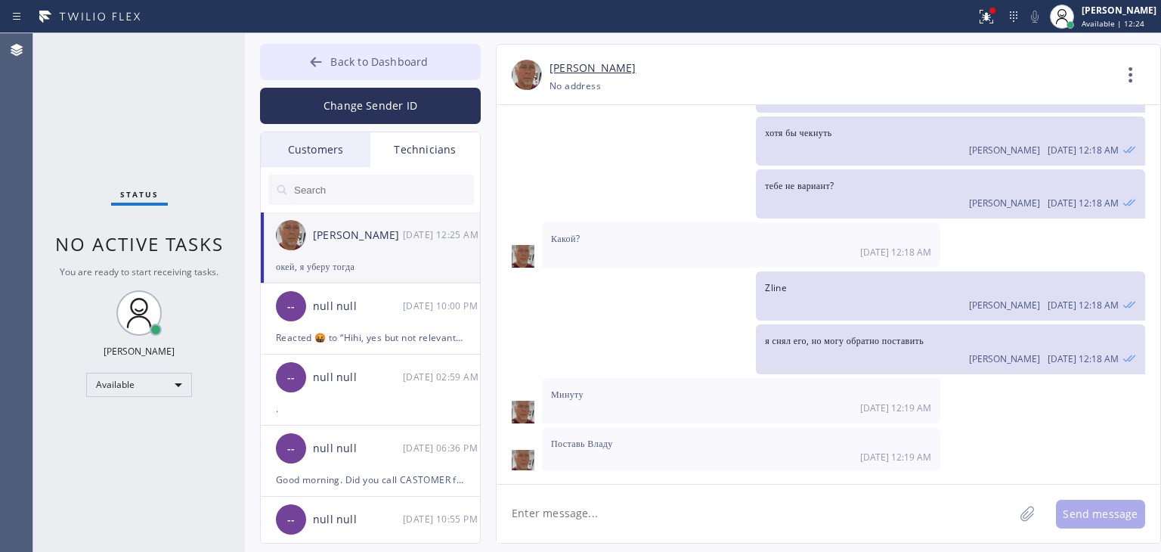
click at [411, 55] on span "Back to Dashboard" at bounding box center [378, 61] width 97 height 14
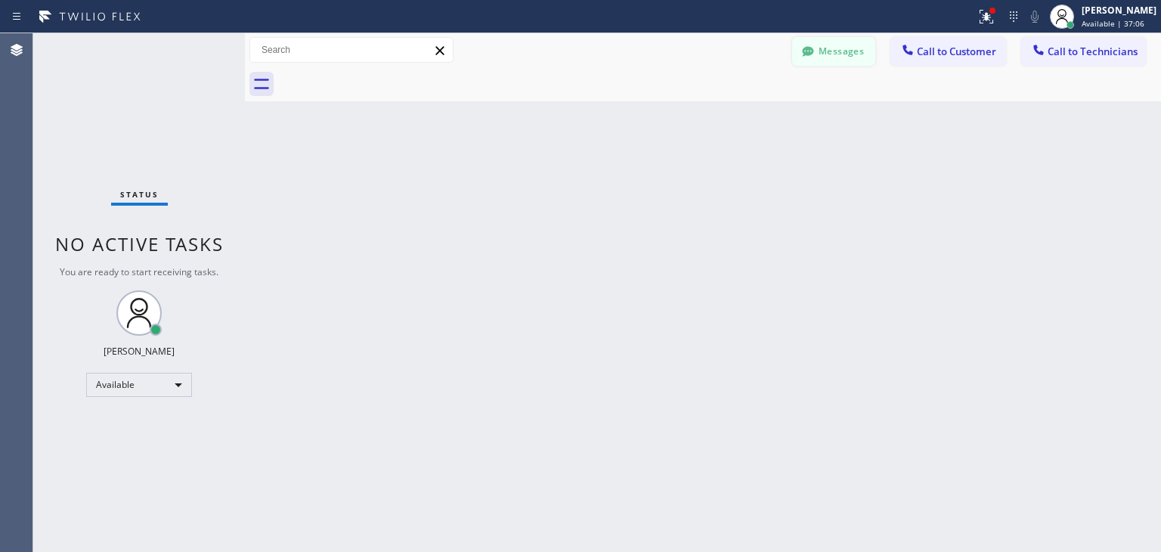
click at [842, 39] on button "Messages" at bounding box center [833, 51] width 83 height 29
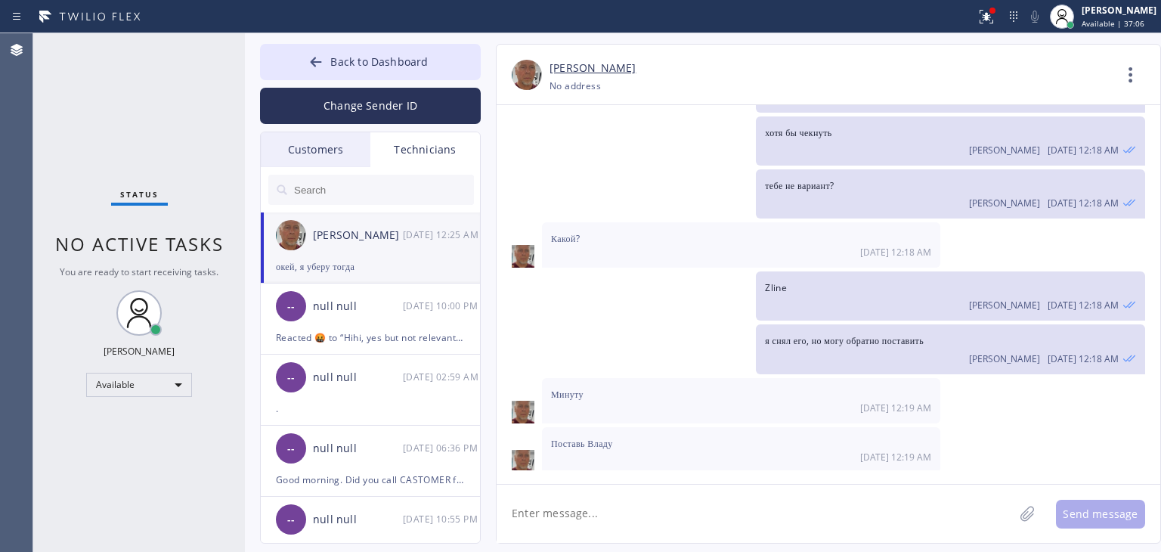
click at [357, 164] on div "Customers" at bounding box center [316, 149] width 110 height 35
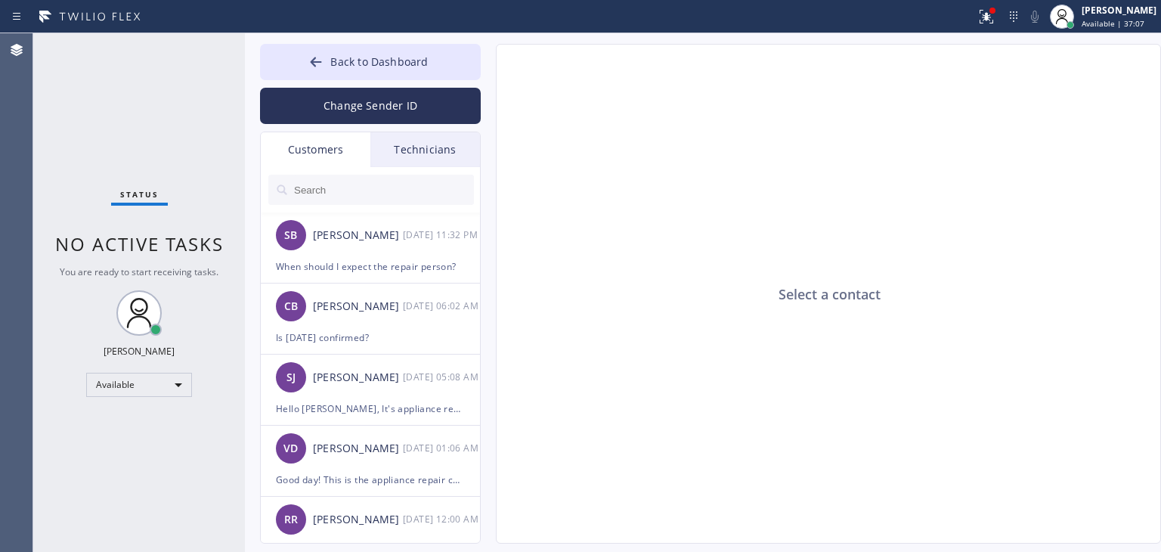
click at [357, 164] on div "Customers" at bounding box center [316, 149] width 110 height 35
click at [372, 184] on input "text" at bounding box center [382, 190] width 181 height 30
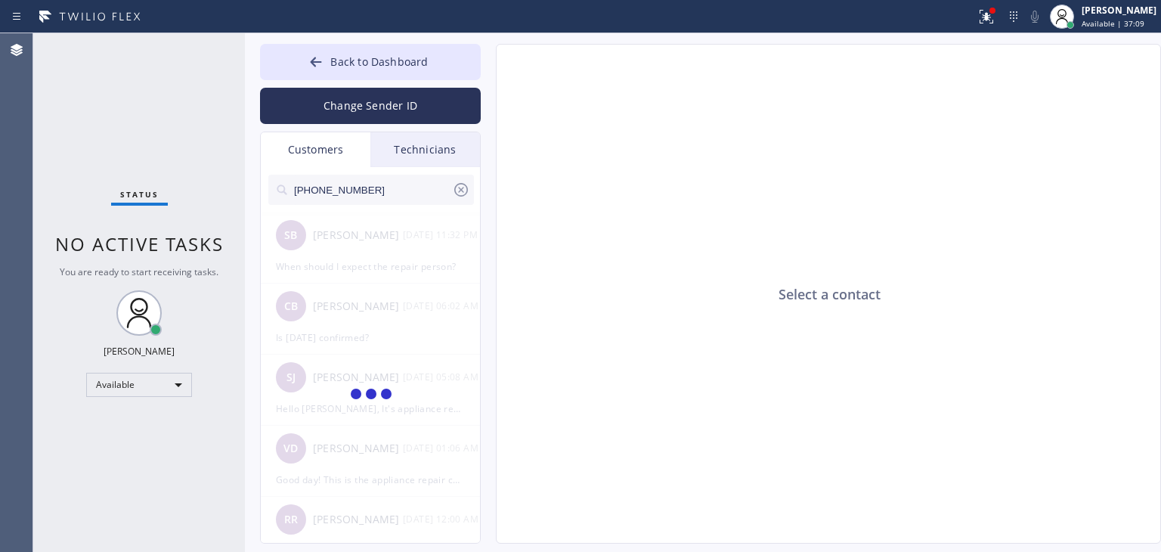
click at [376, 184] on input "[PHONE_NUMBER]" at bounding box center [371, 190] width 159 height 30
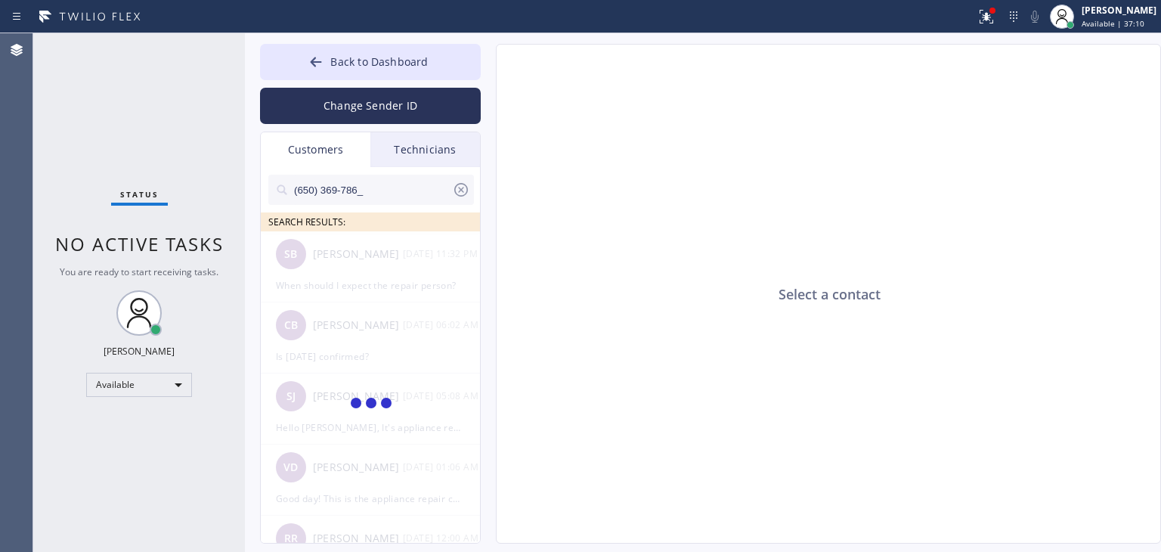
click at [376, 184] on input "(650) 369-786_" at bounding box center [371, 190] width 159 height 30
type input "(650) 369-786"
click at [376, 283] on li "GC [PERSON_NAME] --:--" at bounding box center [371, 266] width 221 height 71
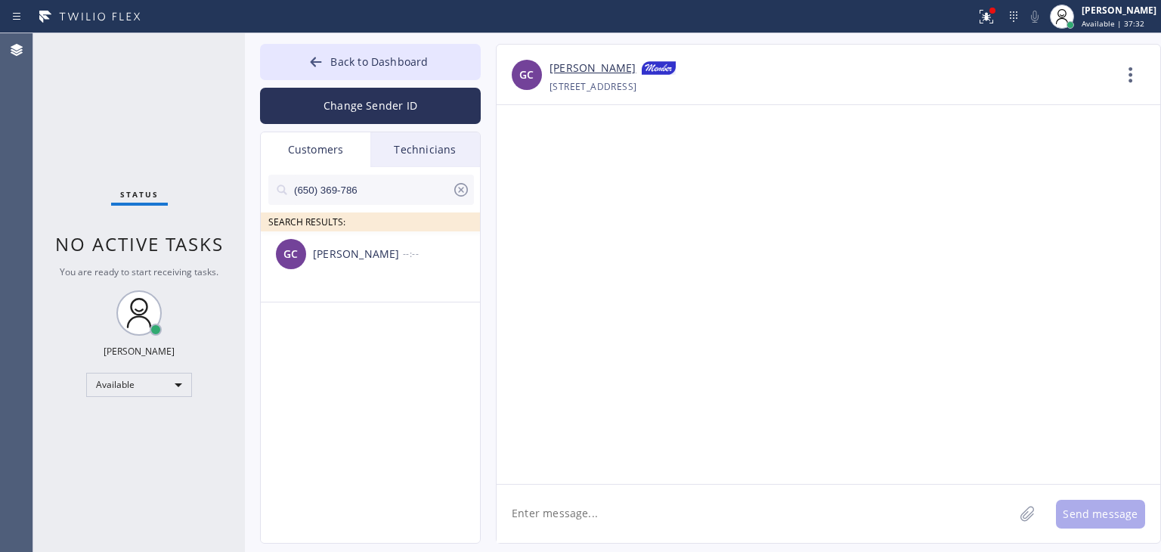
click at [592, 502] on textarea at bounding box center [754, 513] width 517 height 58
paste textarea "Good day! This is the appliance repair company you recently contacted. Unfortun…"
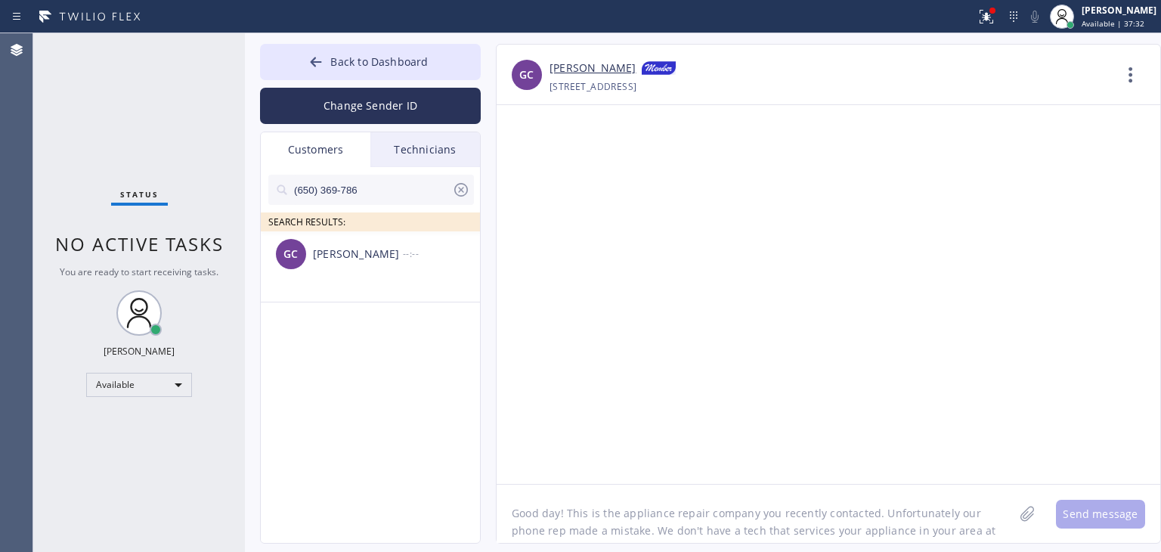
scroll to position [12, 0]
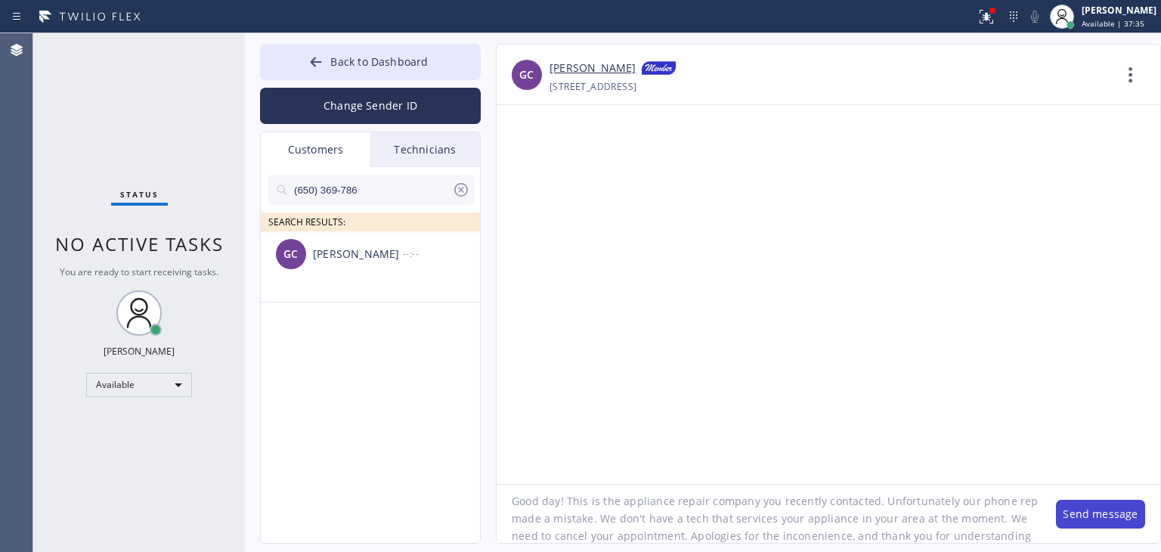
type textarea "Good day! This is the appliance repair company you recently contacted. Unfortun…"
click at [1086, 508] on button "Send message" at bounding box center [1099, 513] width 89 height 29
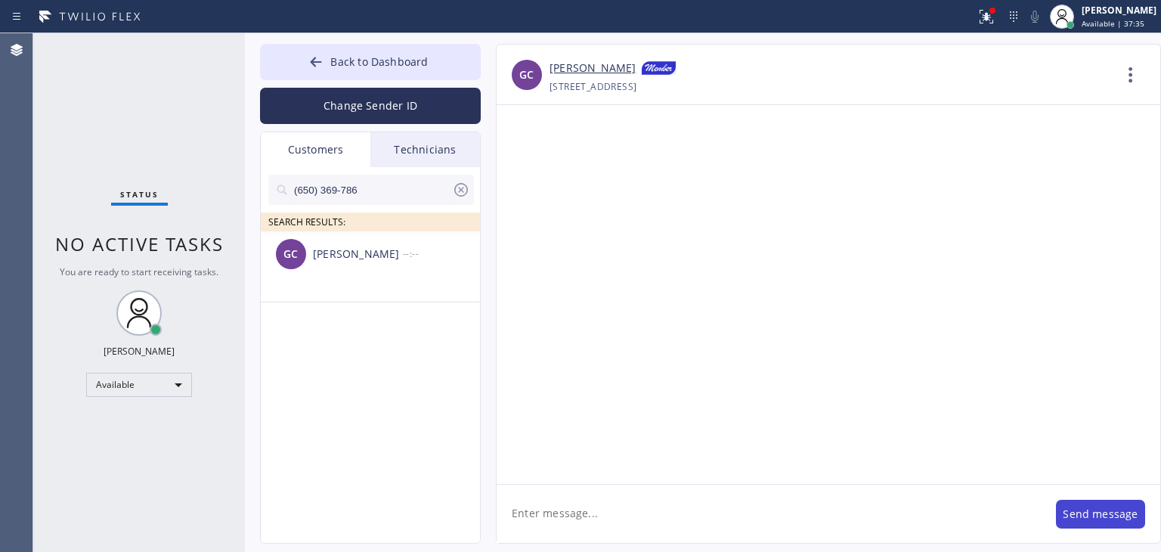
scroll to position [0, 0]
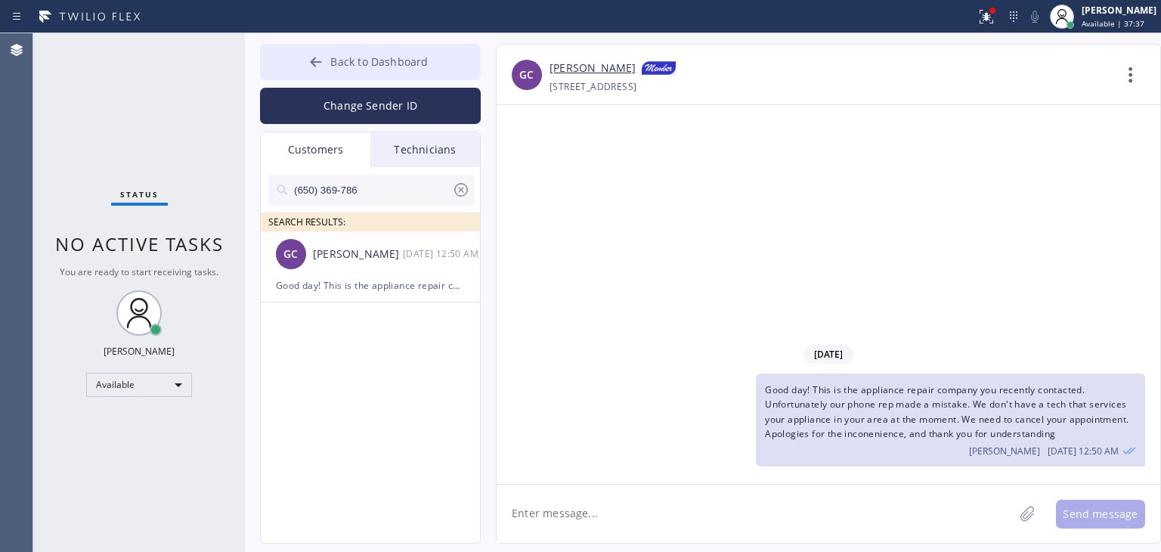
click at [438, 52] on button "Back to Dashboard" at bounding box center [370, 62] width 221 height 36
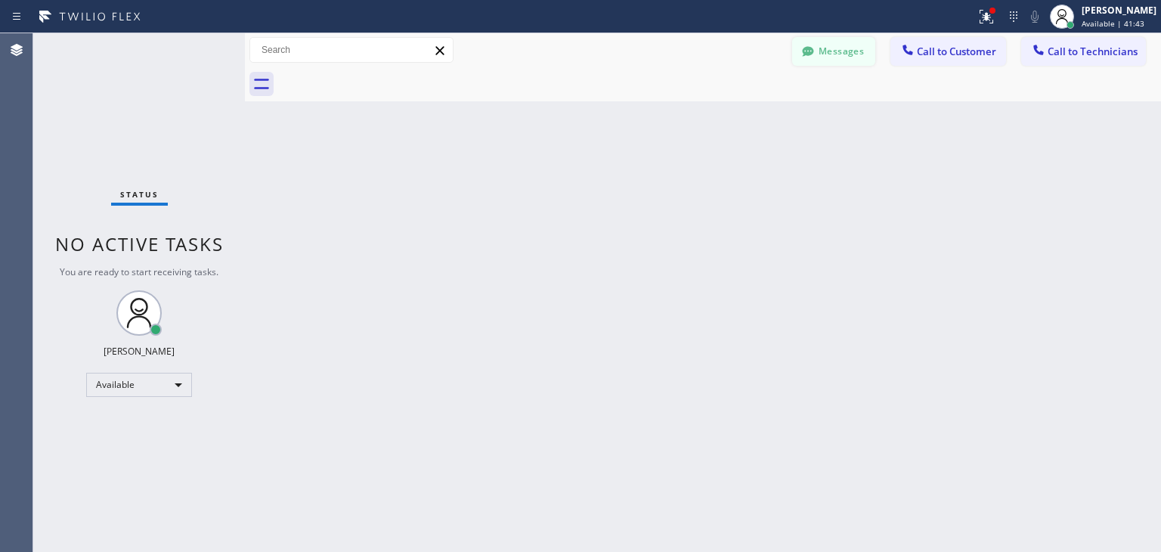
click at [824, 54] on button "Messages" at bounding box center [833, 51] width 83 height 29
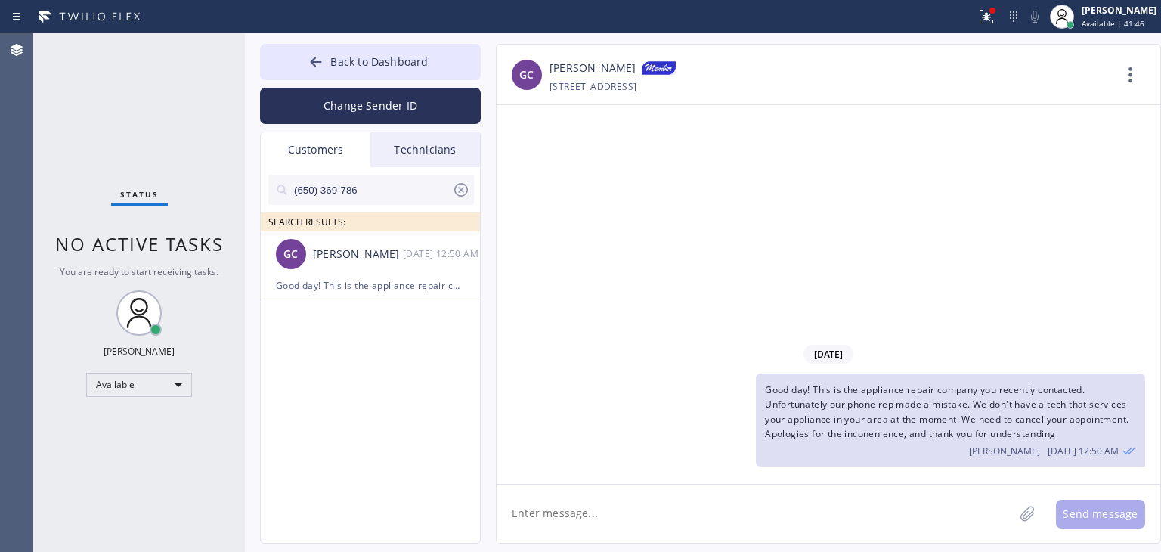
click at [454, 191] on icon at bounding box center [461, 190] width 14 height 14
click at [470, 156] on div "Technicians" at bounding box center [425, 149] width 110 height 35
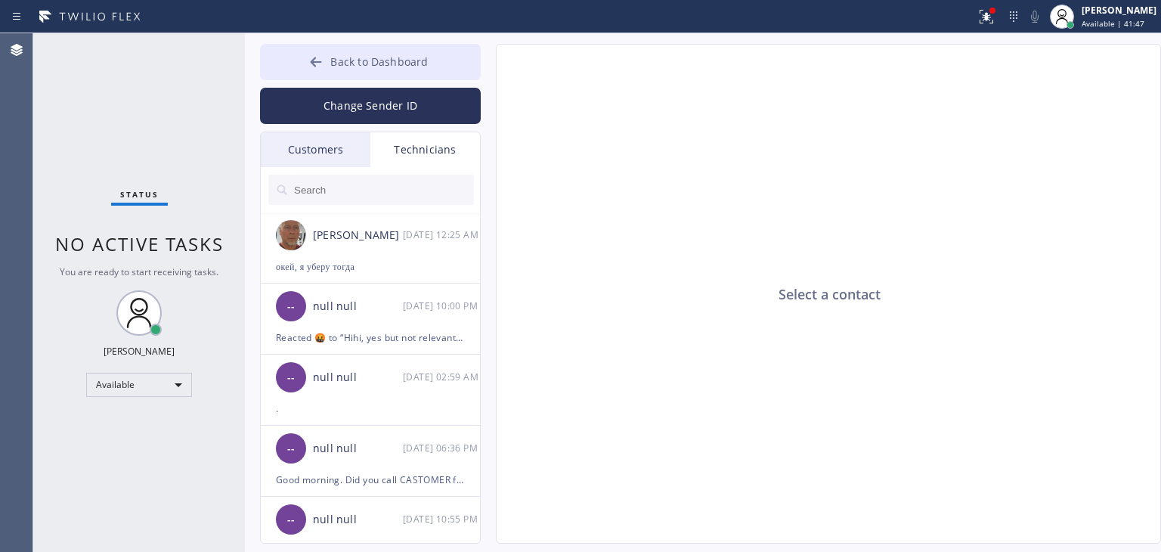
click at [456, 74] on button "Back to Dashboard" at bounding box center [370, 62] width 221 height 36
